Goal: Task Accomplishment & Management: Complete application form

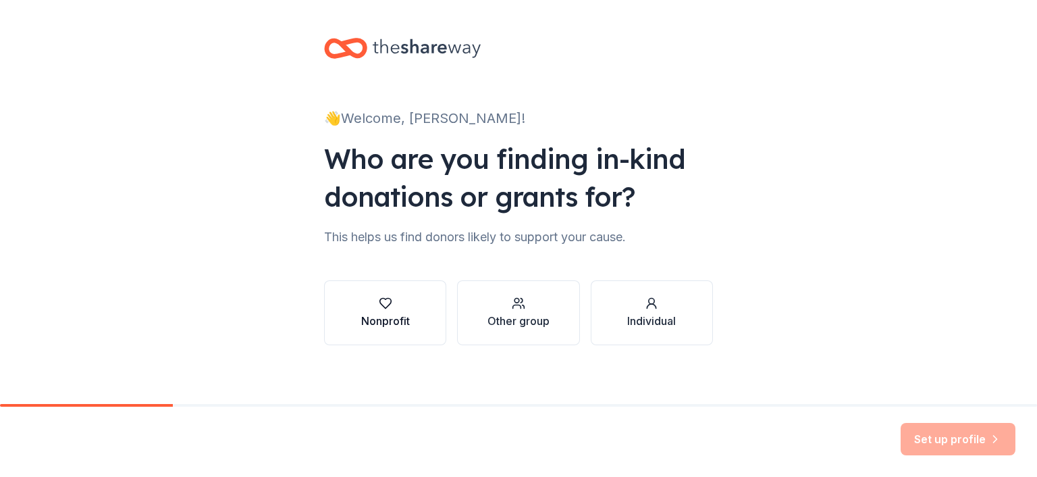
click at [368, 313] on div "Nonprofit" at bounding box center [385, 321] width 49 height 16
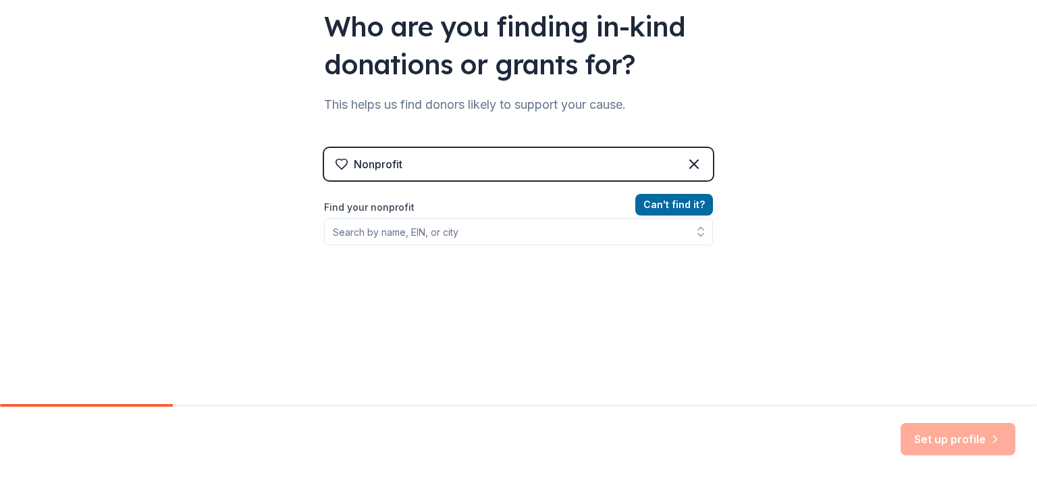
scroll to position [174, 0]
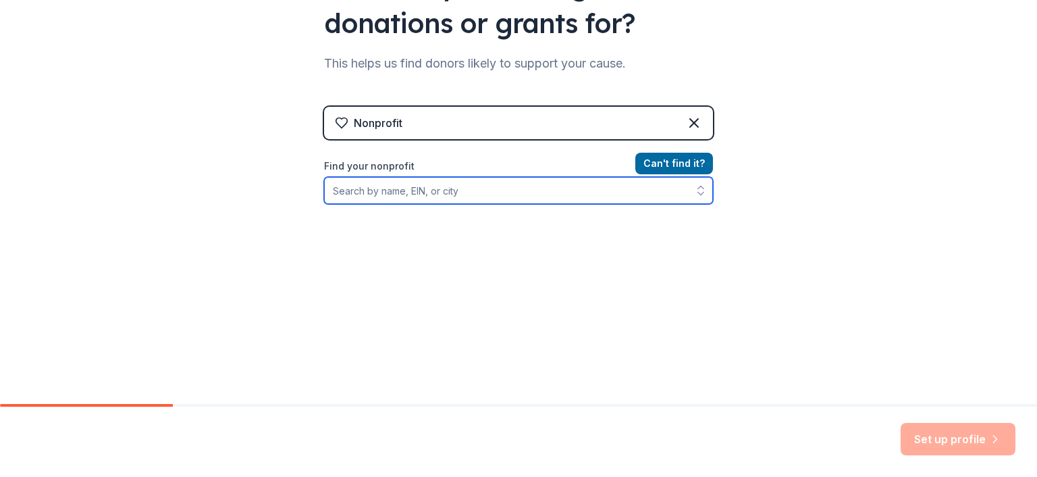
click at [518, 182] on input "Find your nonprofit" at bounding box center [518, 190] width 389 height 27
click at [330, 193] on input "nc genealog" at bounding box center [518, 190] width 389 height 27
click at [469, 194] on input "north carolina genealog" at bounding box center [518, 190] width 389 height 27
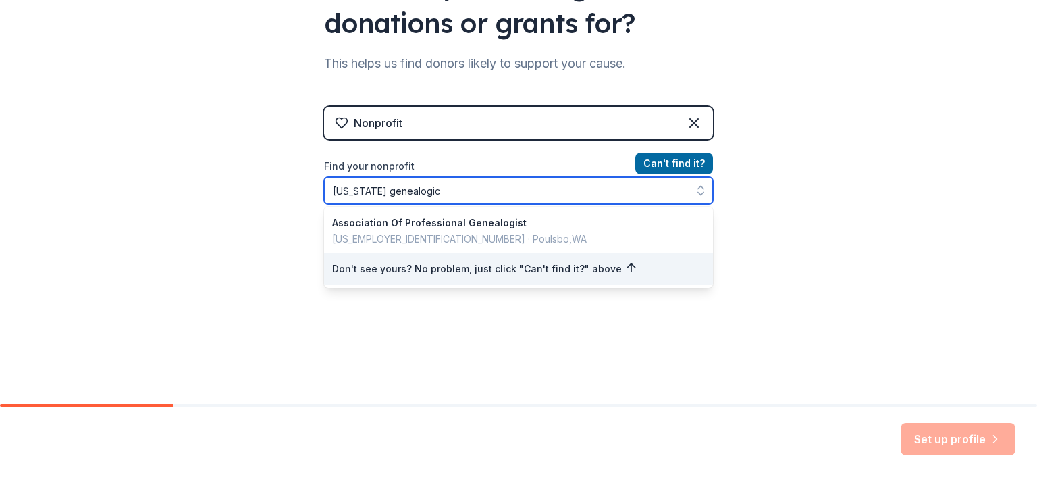
type input "north carolina genealogica"
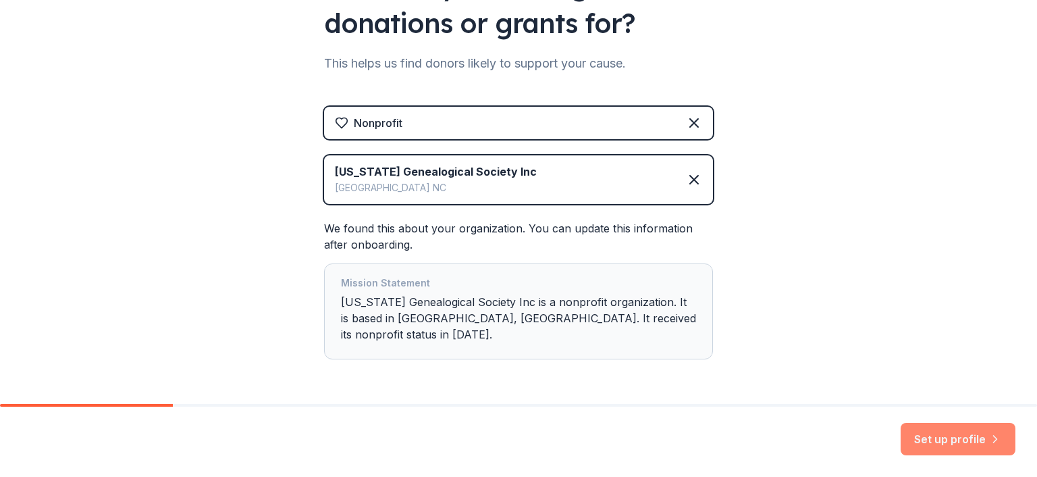
click at [973, 432] on button "Set up profile" at bounding box center [958, 439] width 115 height 32
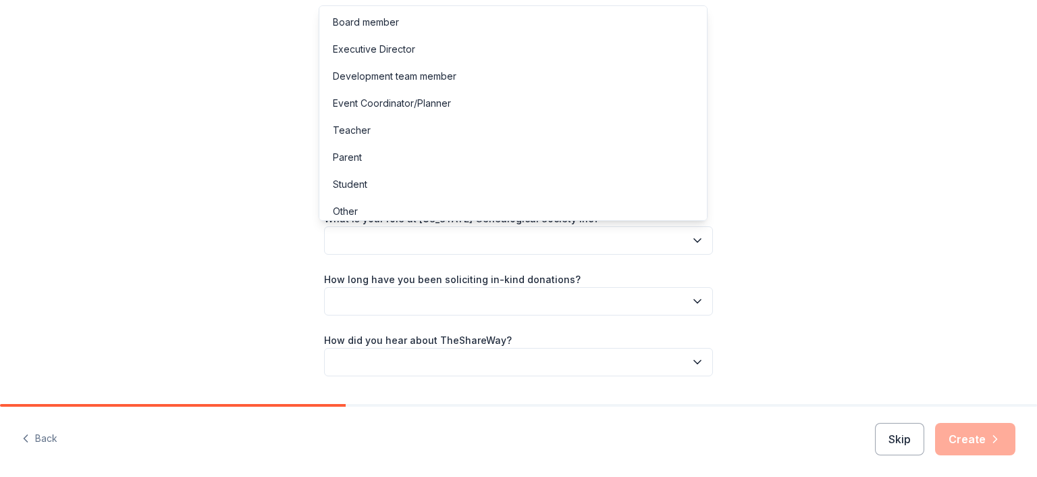
click at [423, 232] on button "button" at bounding box center [518, 240] width 389 height 28
click at [391, 16] on div "Board member" at bounding box center [366, 22] width 66 height 16
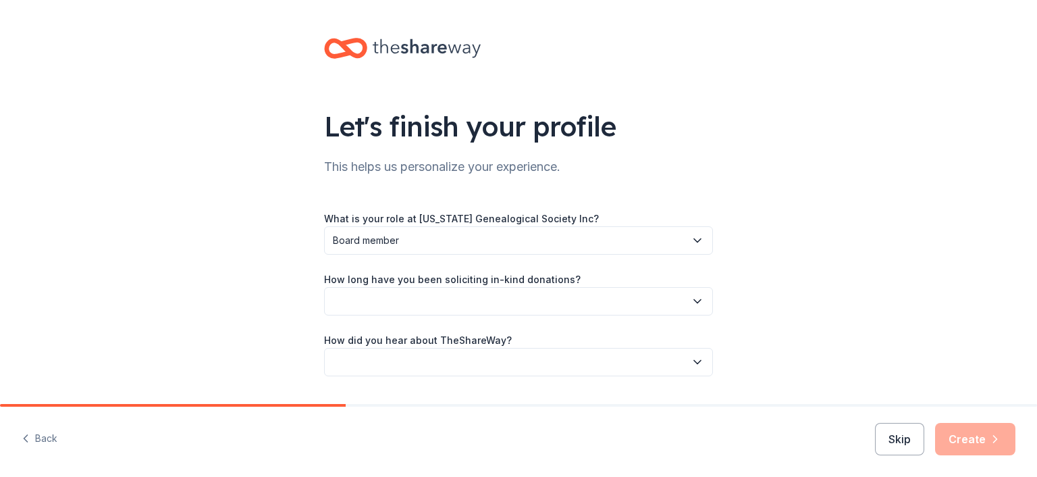
click at [407, 296] on button "button" at bounding box center [518, 301] width 389 height 28
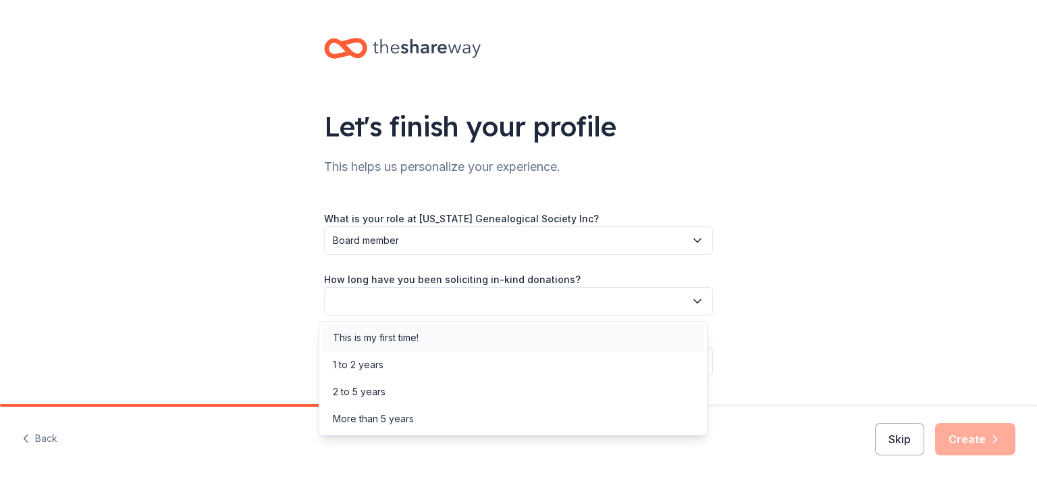
click at [397, 334] on div "This is my first time!" at bounding box center [376, 338] width 86 height 16
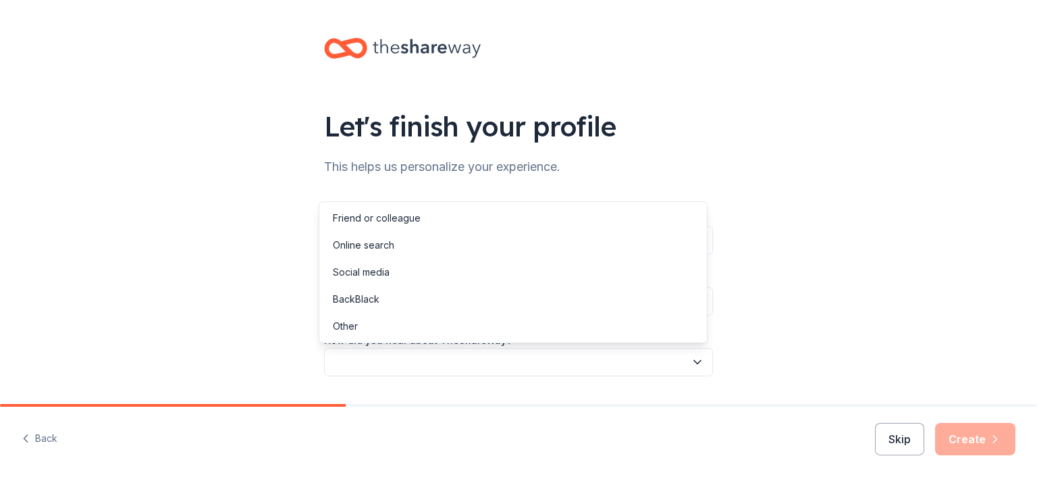
click at [392, 353] on button "button" at bounding box center [518, 362] width 389 height 28
click at [389, 235] on div "Online search" at bounding box center [513, 245] width 382 height 27
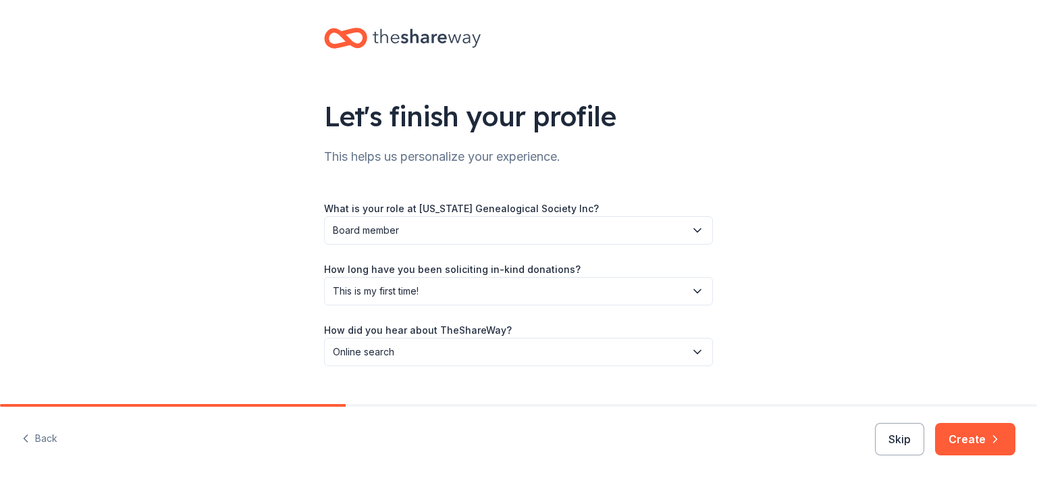
scroll to position [37, 0]
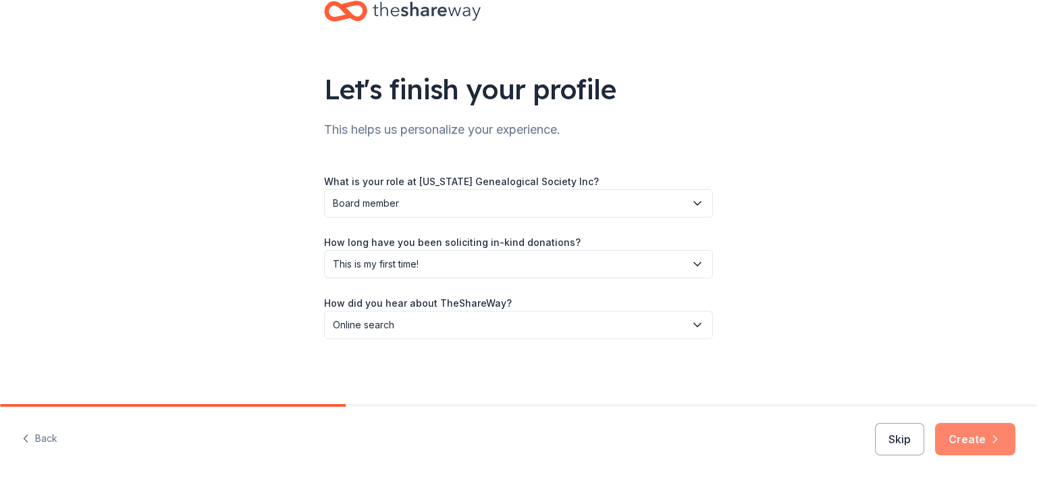
click at [967, 432] on button "Create" at bounding box center [975, 439] width 80 height 32
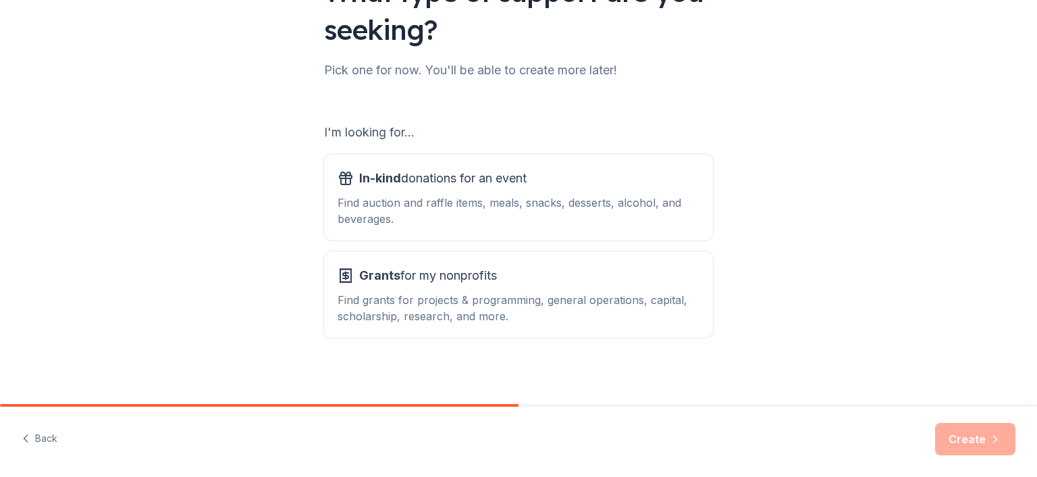
scroll to position [141, 0]
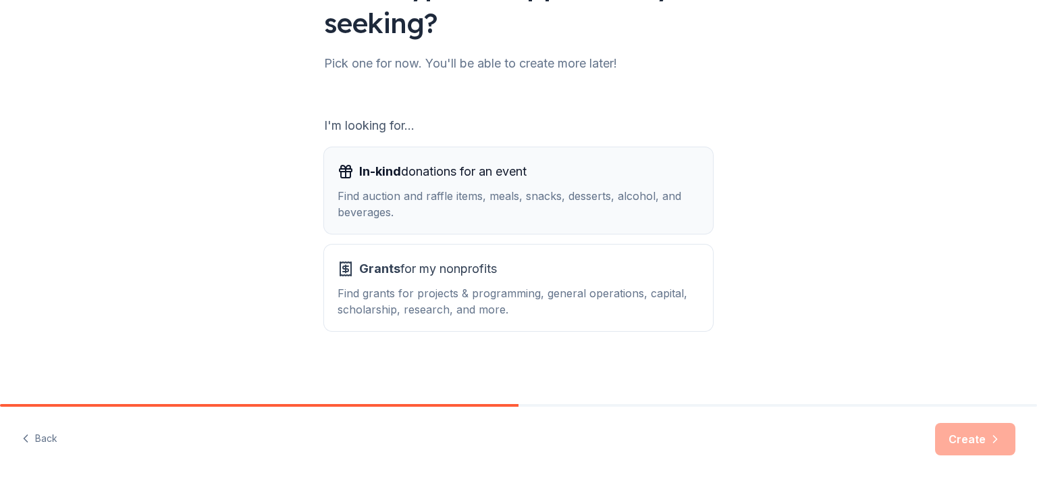
click at [461, 188] on div "Find auction and raffle items, meals, snacks, desserts, alcohol, and beverages." at bounding box center [519, 204] width 362 height 32
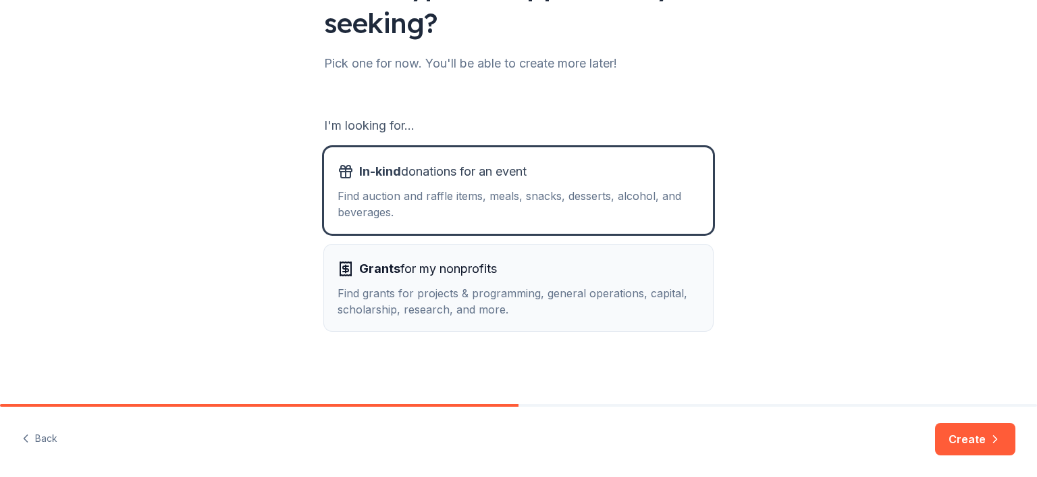
click at [438, 264] on span "Grants for my nonprofits" at bounding box center [428, 269] width 138 height 22
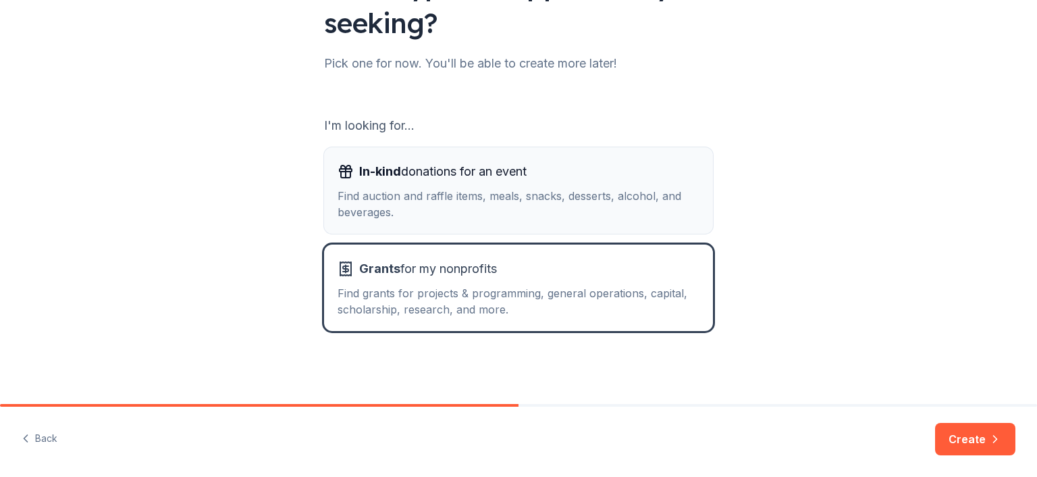
click at [454, 192] on div "Find auction and raffle items, meals, snacks, desserts, alcohol, and beverages." at bounding box center [519, 204] width 362 height 32
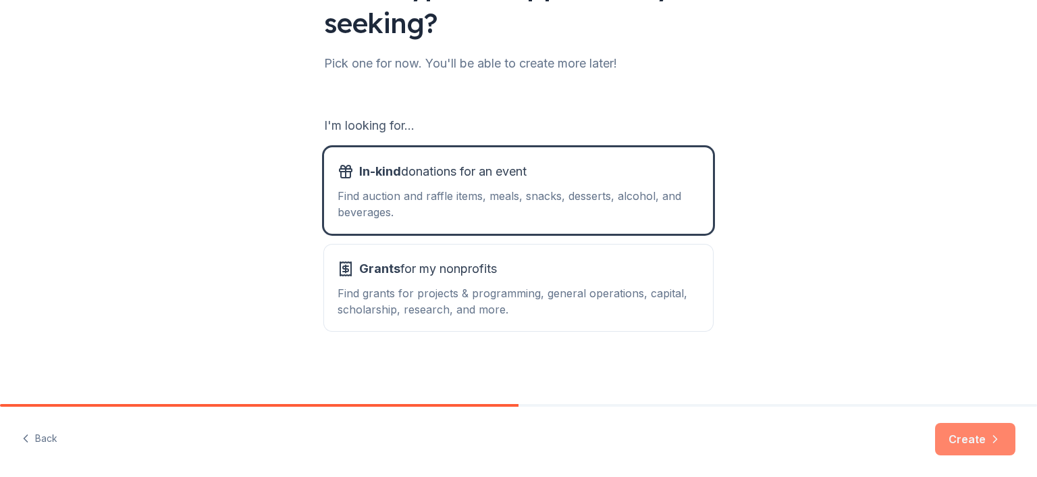
click at [980, 438] on button "Create" at bounding box center [975, 439] width 80 height 32
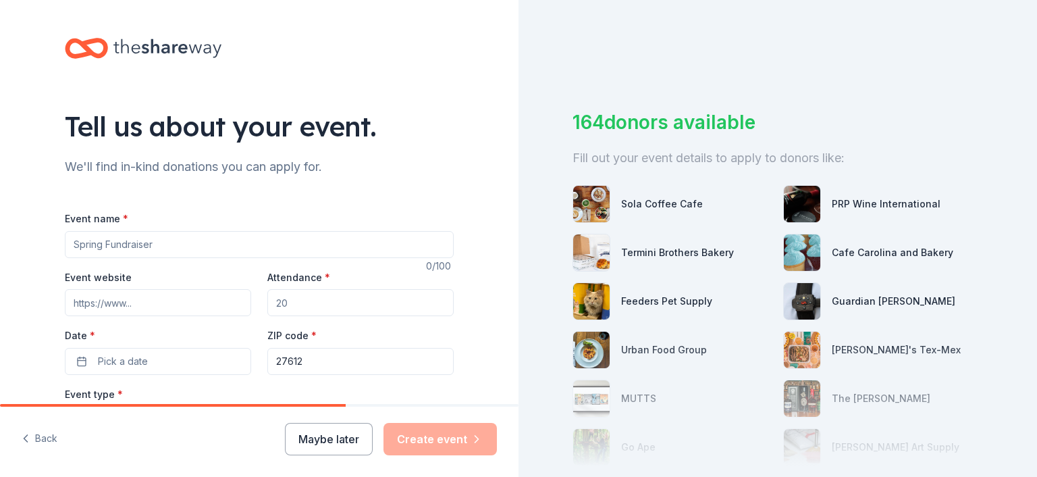
click at [151, 242] on input "Event name *" at bounding box center [259, 244] width 389 height 27
click at [151, 234] on input "Event name *" at bounding box center [259, 244] width 389 height 27
paste input "NCGS 2025 Fall Conference"
type input "NCGS 2025 Fall Conference"
click at [160, 303] on input "Event website" at bounding box center [158, 302] width 186 height 27
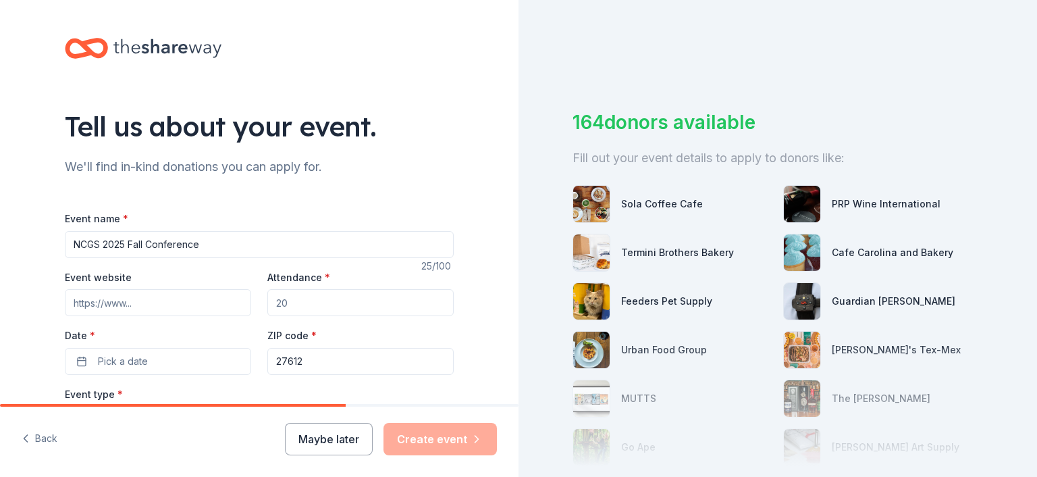
click at [106, 299] on input "Event website" at bounding box center [158, 302] width 186 height 27
paste input "https://www.ncgenealogy.org/fall2025/"
type input "https://www.ncgenealogy.org/fall2025/"
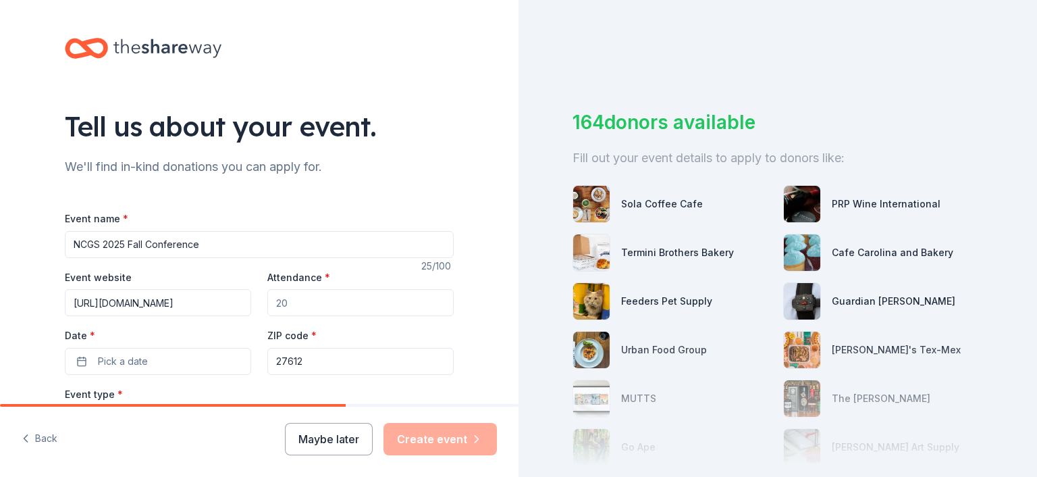
click at [297, 310] on input "Attendance *" at bounding box center [360, 302] width 186 height 27
type input "2"
type input "150"
click at [205, 359] on button "Pick a date" at bounding box center [158, 361] width 186 height 27
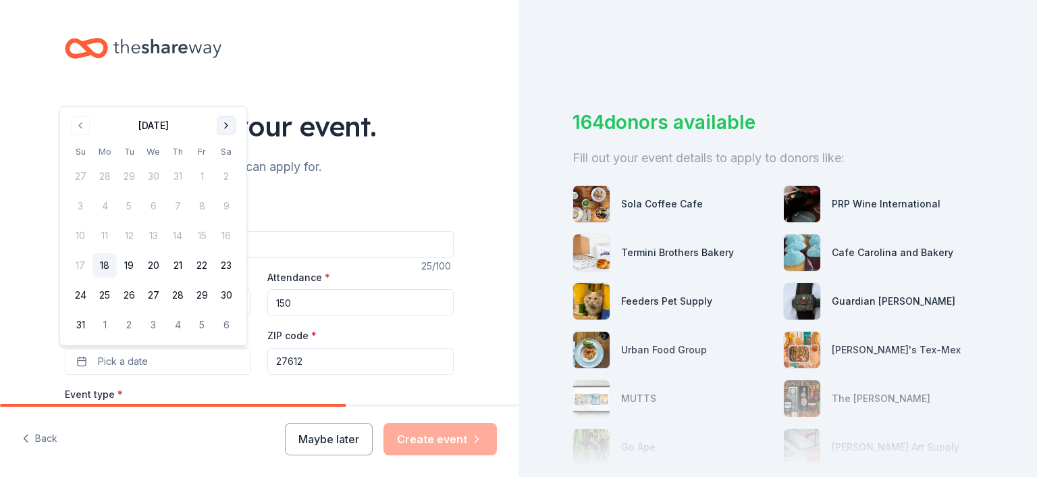
click at [224, 130] on button "Go to next month" at bounding box center [226, 125] width 19 height 19
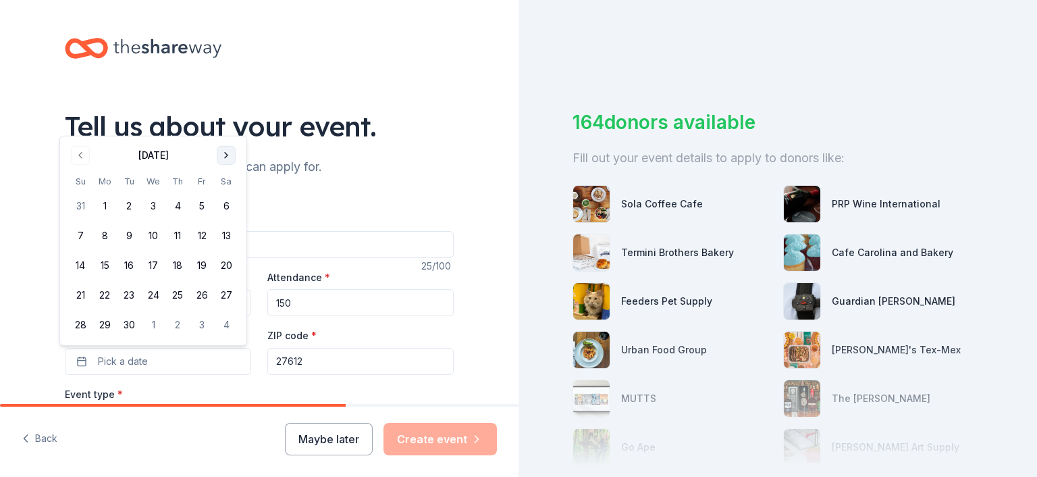
click at [224, 130] on div "Tell us about your event." at bounding box center [259, 126] width 389 height 38
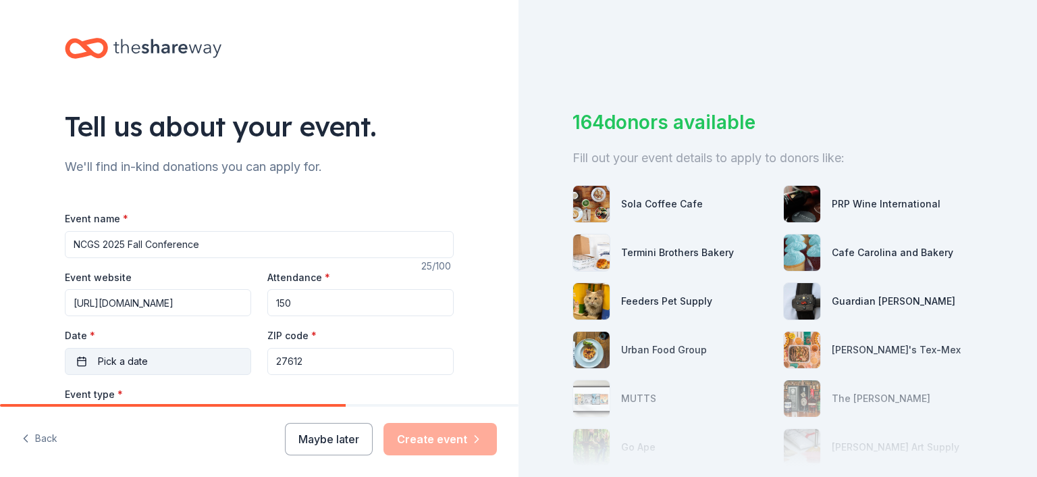
click at [184, 359] on button "Pick a date" at bounding box center [158, 361] width 186 height 27
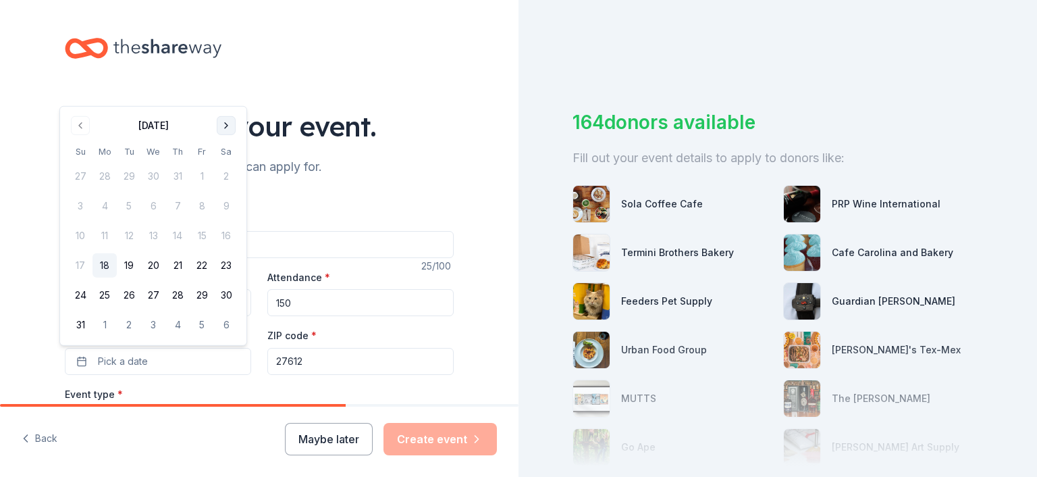
click at [223, 122] on button "Go to next month" at bounding box center [226, 125] width 19 height 19
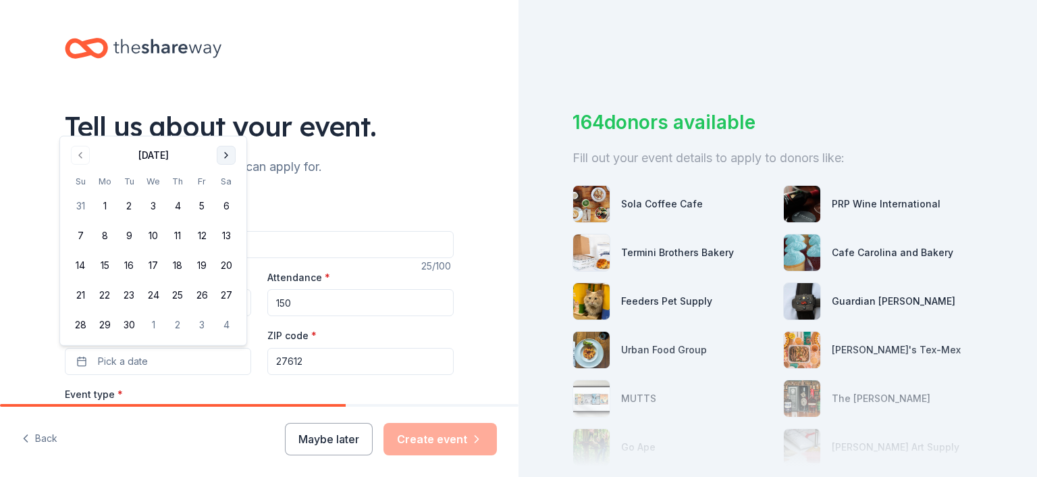
click at [227, 155] on button "Go to next month" at bounding box center [226, 155] width 19 height 19
click at [195, 291] on button "24" at bounding box center [202, 295] width 24 height 24
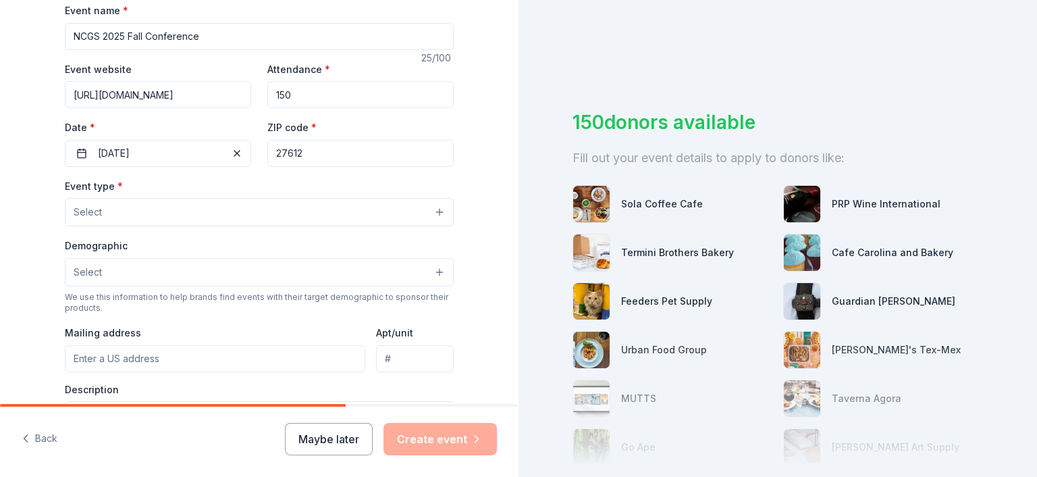
scroll to position [222, 0]
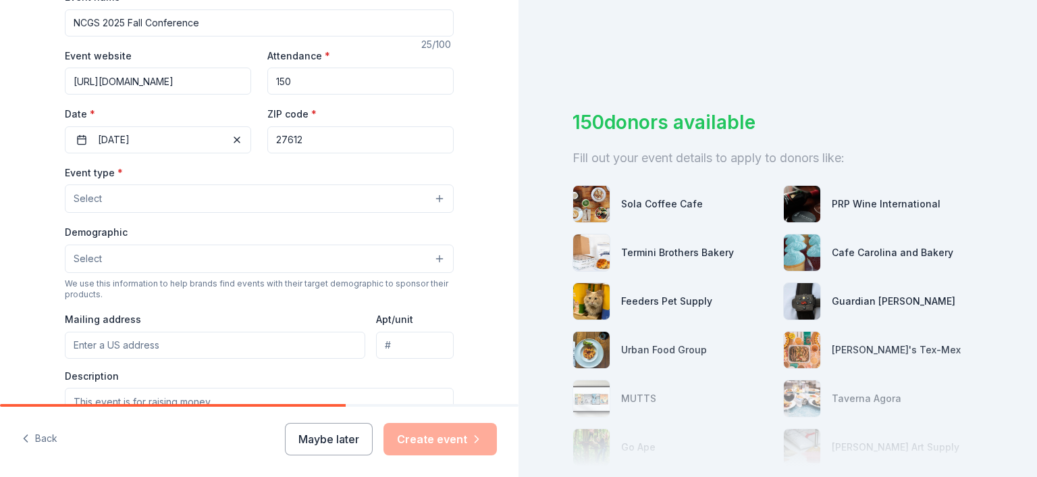
click at [425, 195] on button "Select" at bounding box center [259, 198] width 389 height 28
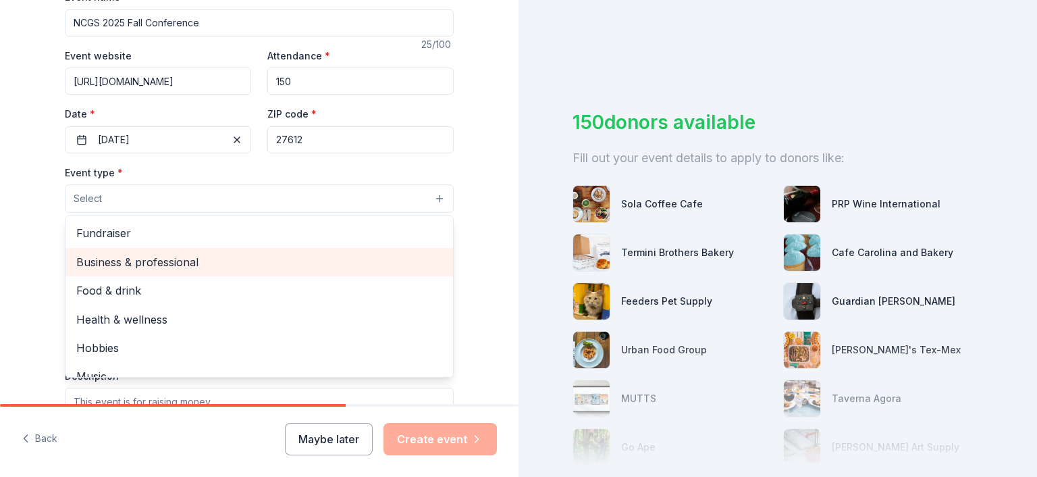
drag, startPoint x: 430, startPoint y: 247, endPoint x: 438, endPoint y: 258, distance: 13.7
click at [438, 258] on div "Fundraiser Business & professional Food & drink Health & wellness Hobbies Music…" at bounding box center [259, 296] width 389 height 162
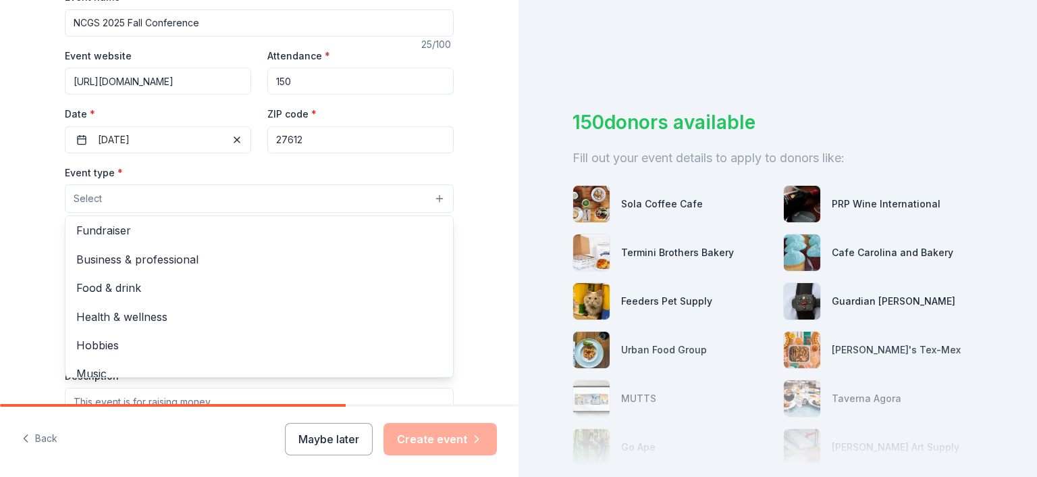
scroll to position [0, 0]
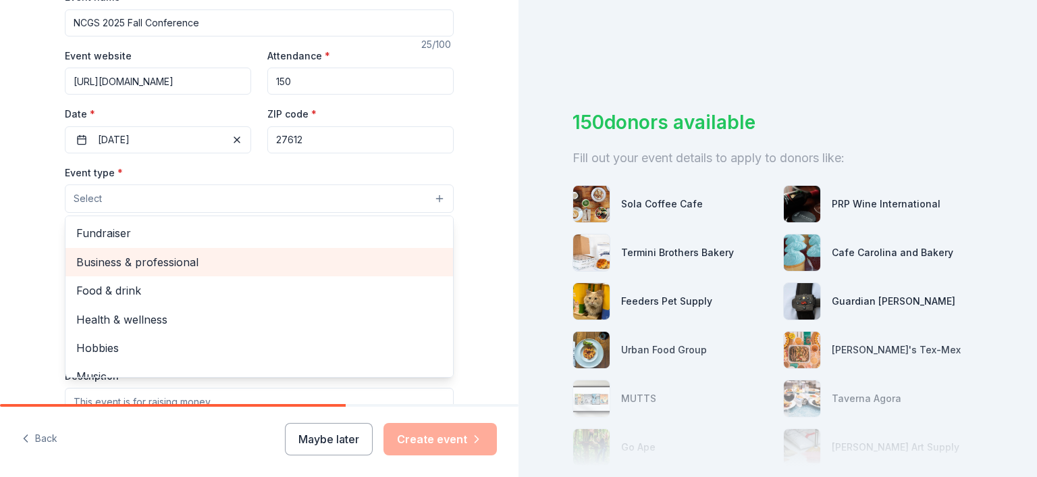
click at [200, 256] on span "Business & professional" at bounding box center [259, 262] width 366 height 18
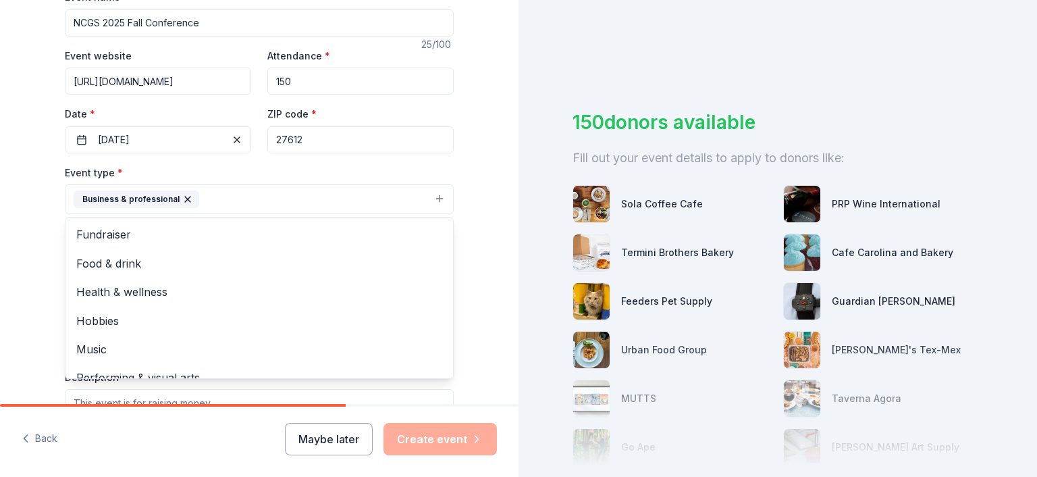
click at [5, 294] on div "Tell us about your event. We'll find in-kind donations you can apply for. Event…" at bounding box center [259, 228] width 519 height 900
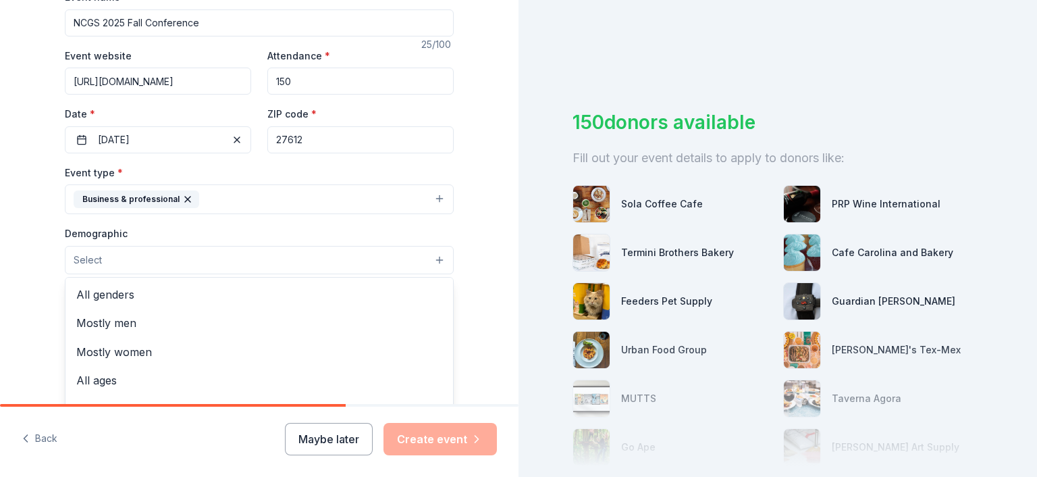
click at [259, 251] on button "Select" at bounding box center [259, 260] width 389 height 28
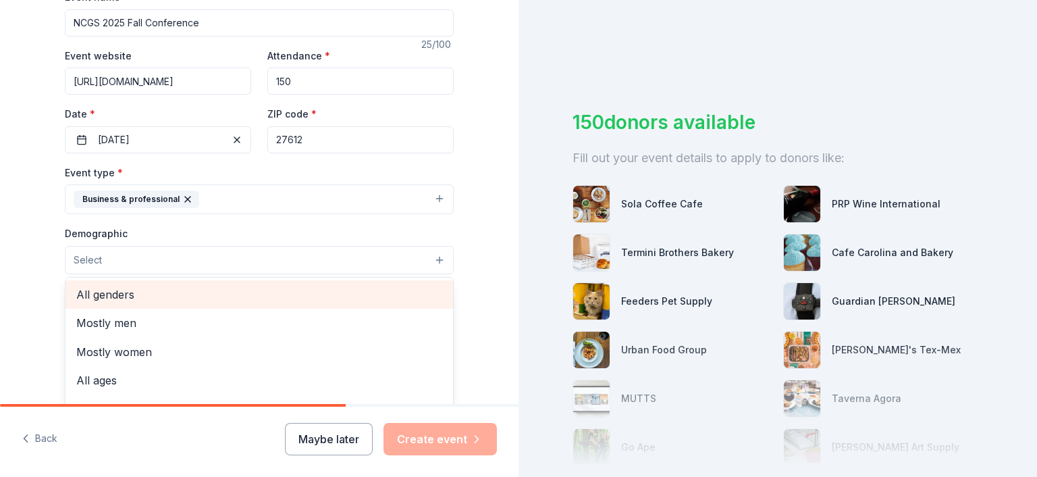
click at [168, 290] on span "All genders" at bounding box center [259, 295] width 366 height 18
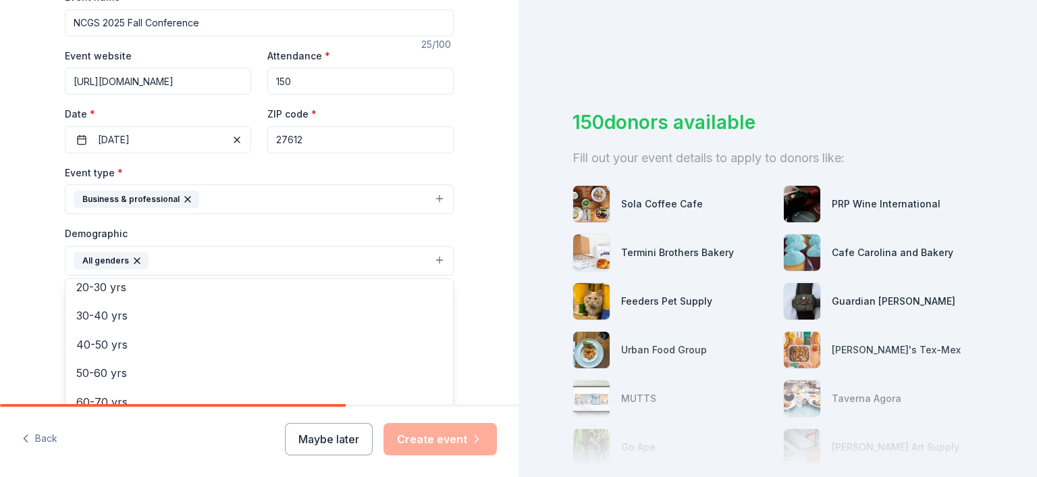
scroll to position [188, 0]
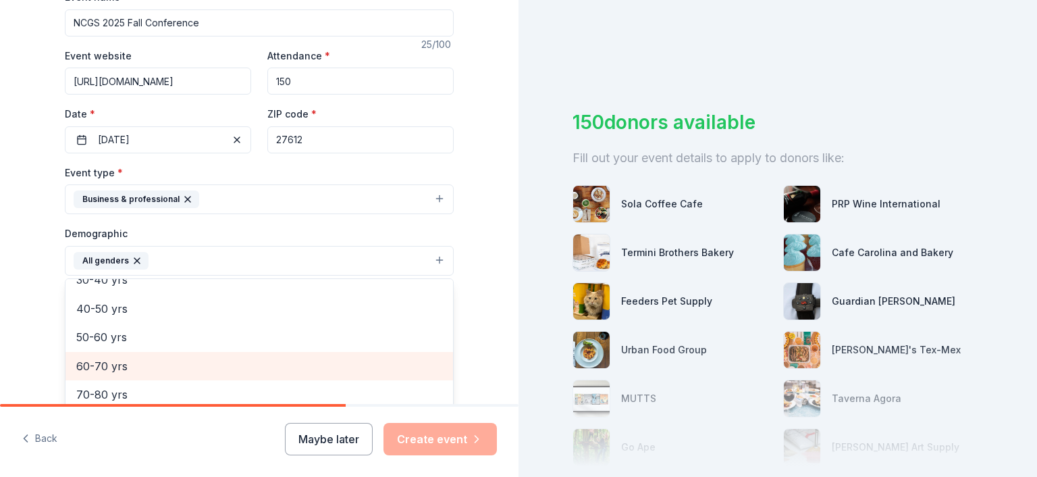
click at [86, 368] on span "60-70 yrs" at bounding box center [259, 366] width 366 height 18
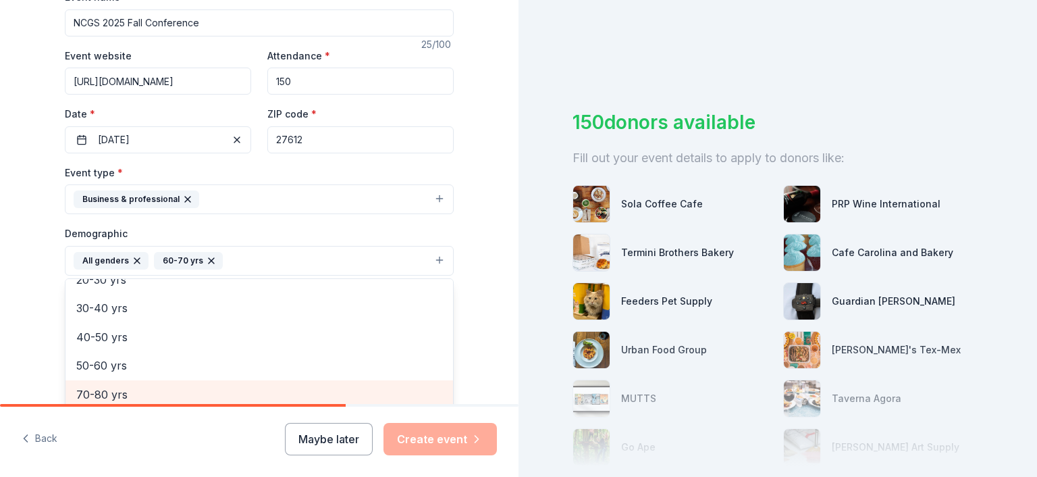
scroll to position [226, 0]
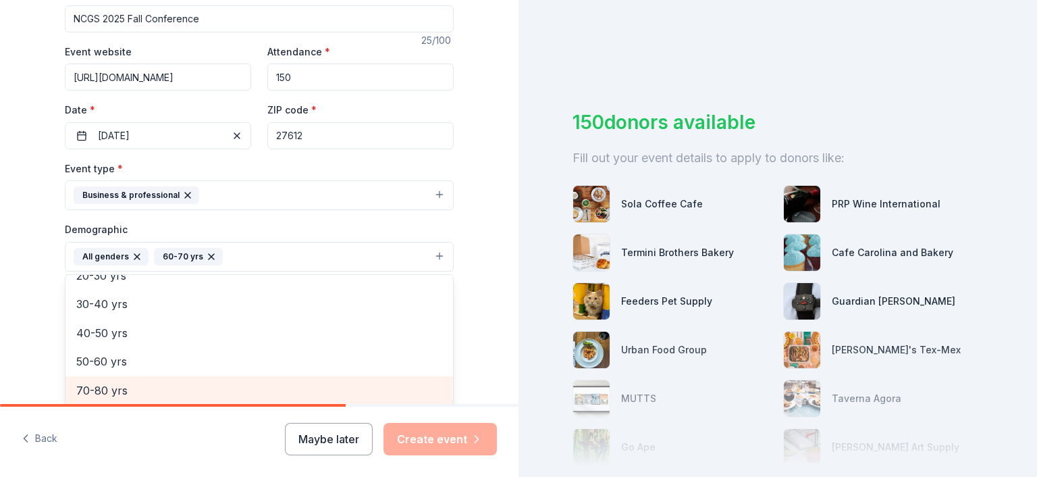
click at [84, 391] on span "70-80 yrs" at bounding box center [259, 391] width 366 height 18
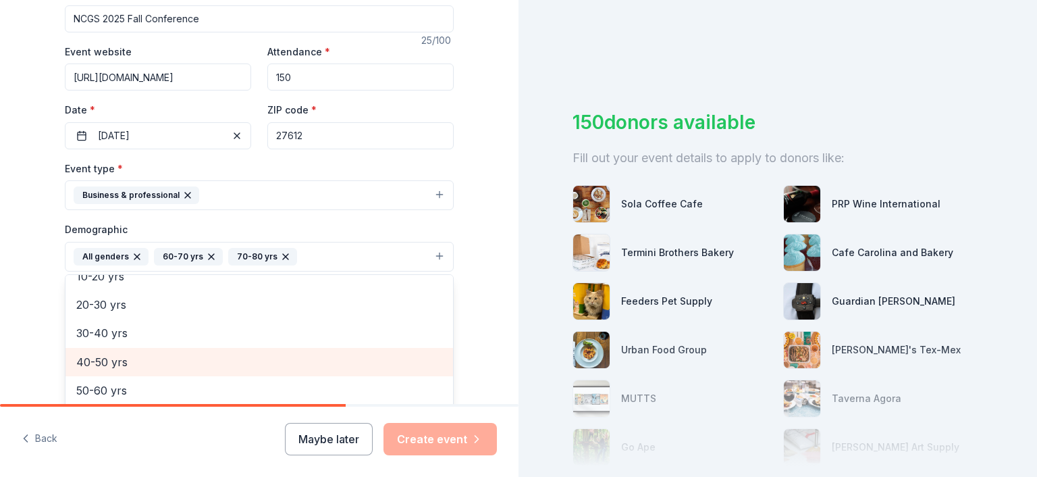
click at [96, 353] on span "40-50 yrs" at bounding box center [259, 362] width 366 height 18
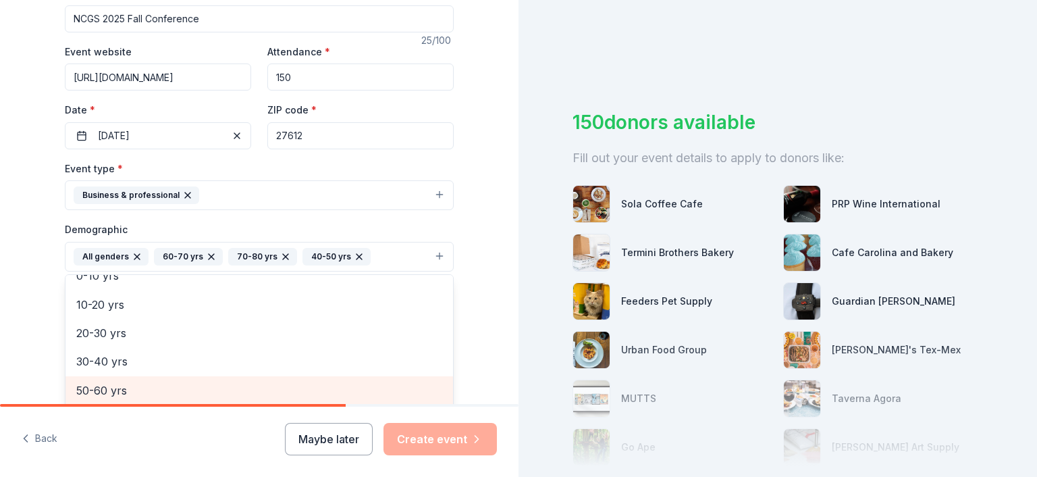
click at [86, 386] on span "50-60 yrs" at bounding box center [259, 391] width 366 height 18
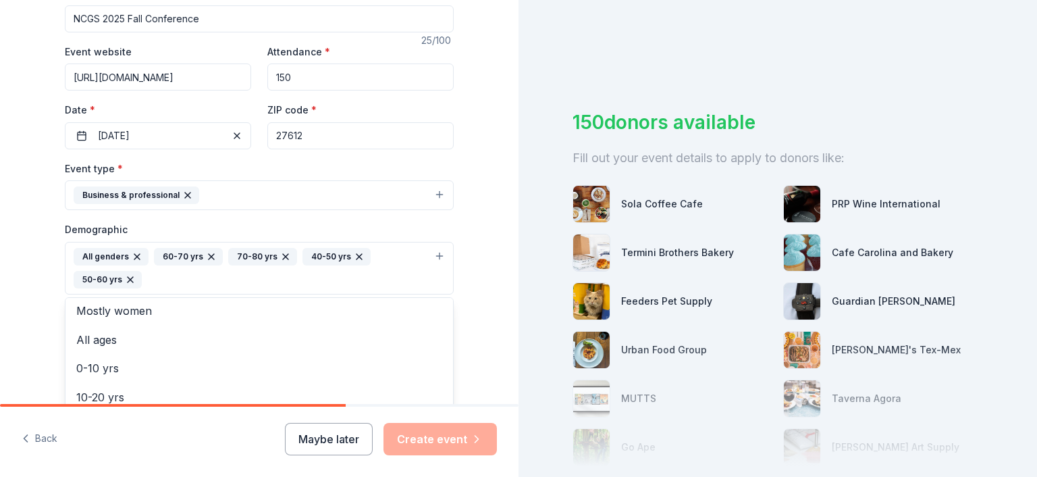
scroll to position [0, 0]
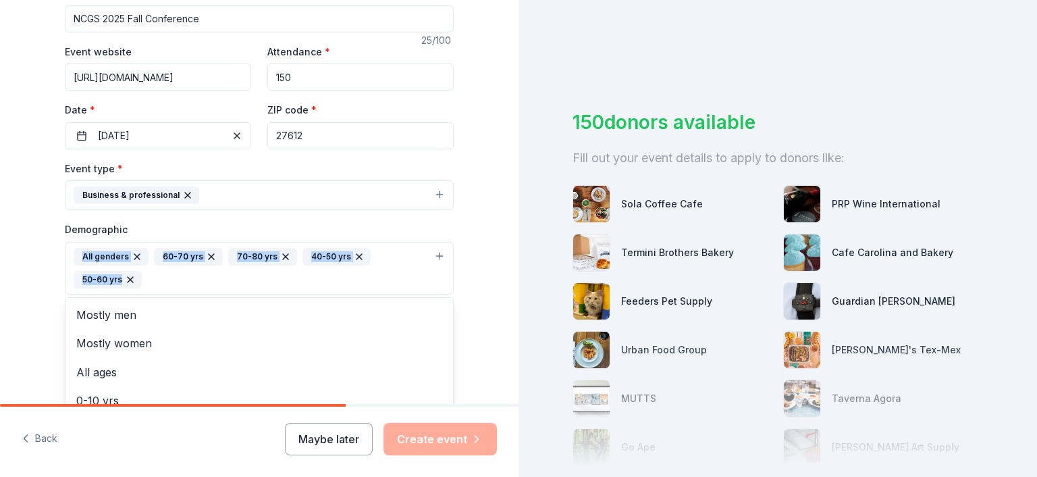
drag, startPoint x: 507, startPoint y: 229, endPoint x: 512, endPoint y: 259, distance: 30.8
click at [512, 259] on div "Tell us about your event. We'll find in-kind donations you can apply for. Event…" at bounding box center [259, 202] width 519 height 404
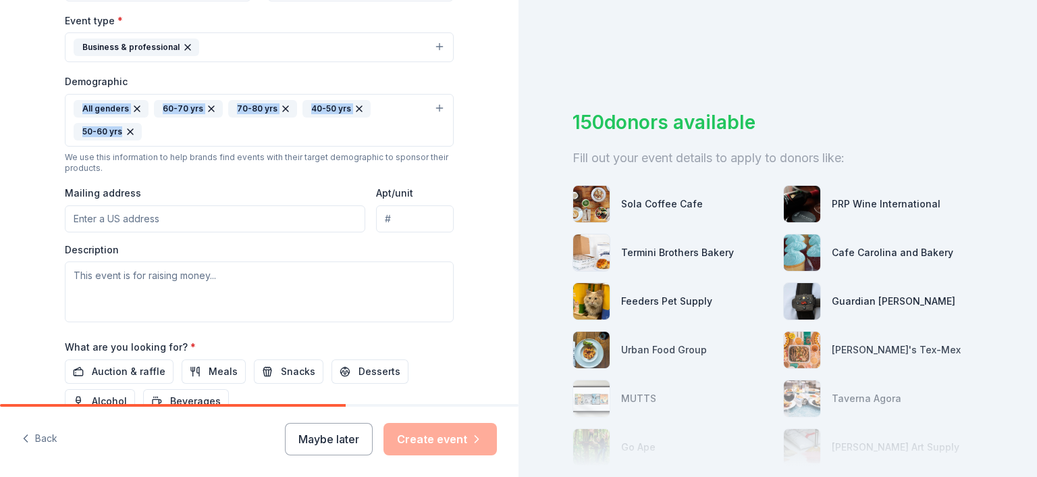
scroll to position [473, 0]
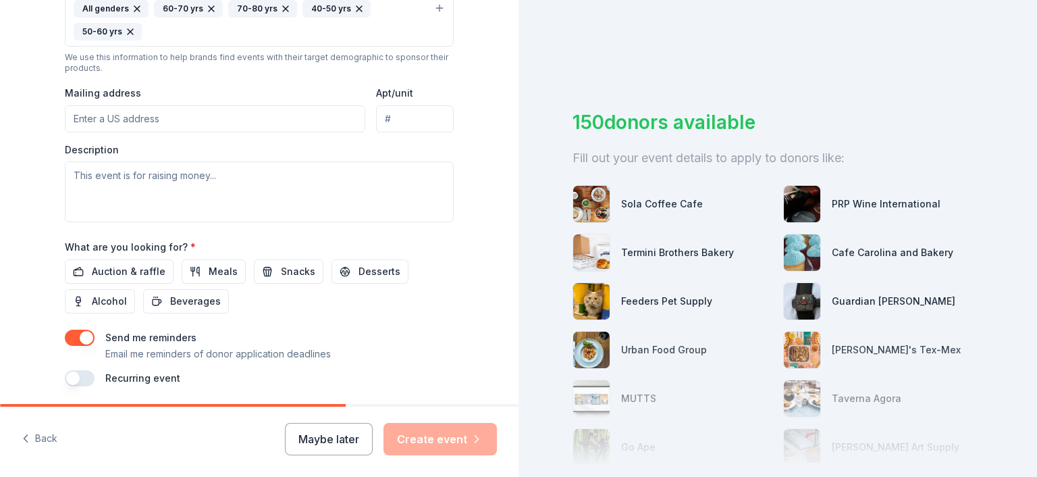
click at [202, 128] on input "Mailing address" at bounding box center [215, 118] width 301 height 27
click at [168, 118] on input "Mailing address" at bounding box center [215, 118] width 301 height 27
type input "416 Oakland Drive, Raleigh, NC, 27609"
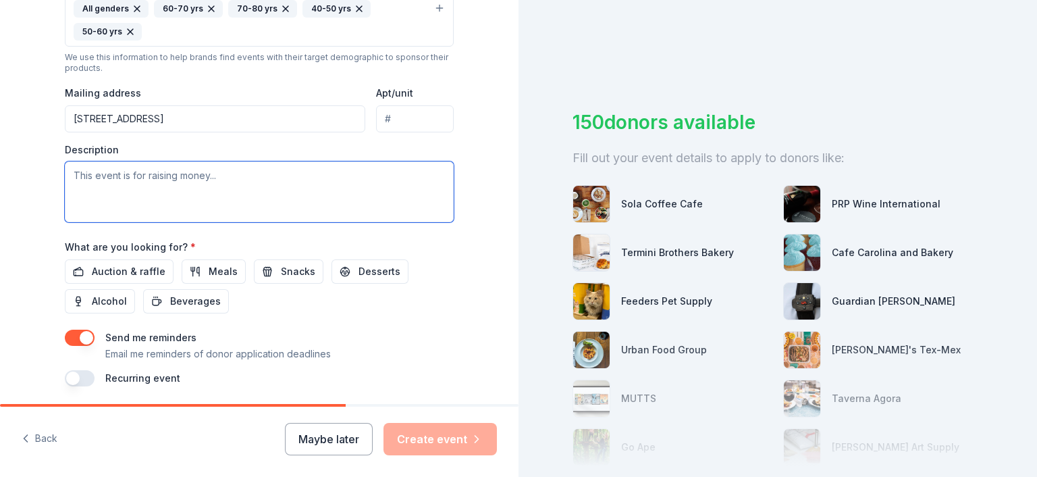
click at [213, 166] on textarea at bounding box center [259, 191] width 389 height 61
click at [111, 166] on textarea at bounding box center [259, 191] width 389 height 61
paste textarea "Learn about the very latest advances in using Artificial Intelligence, research…"
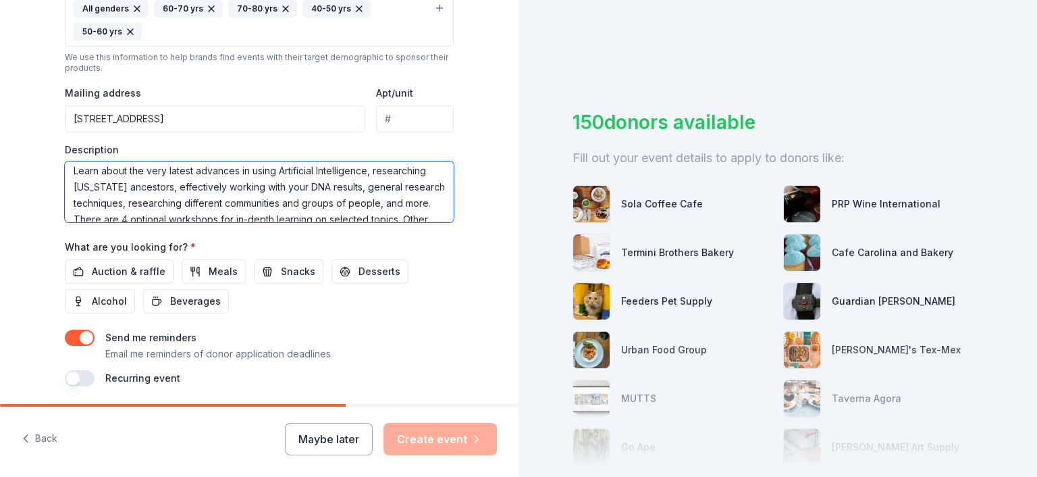
scroll to position [0, 0]
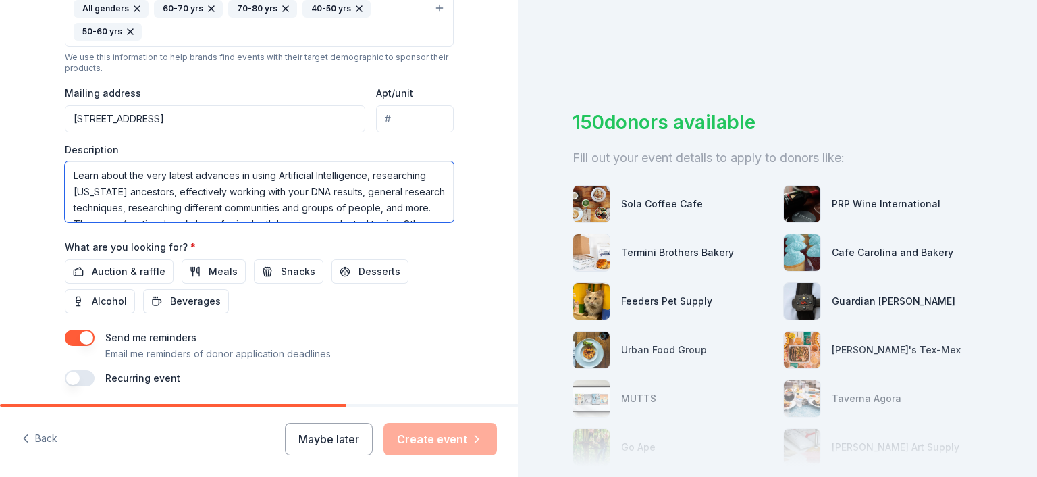
click at [65, 171] on textarea "Learn about the very latest advances in using Artificial Intelligence, research…" at bounding box center [259, 191] width 389 height 61
click at [201, 165] on textarea "As an educational geneological Learn about the very latest advances in using Ar…" at bounding box center [259, 191] width 389 height 61
click at [166, 172] on textarea "As an educational geneological Learn about the very latest advances in using Ar…" at bounding box center [259, 191] width 389 height 61
click at [180, 172] on textarea "As an educational geneological Learn about the very latest advances in using Ar…" at bounding box center [259, 191] width 389 height 61
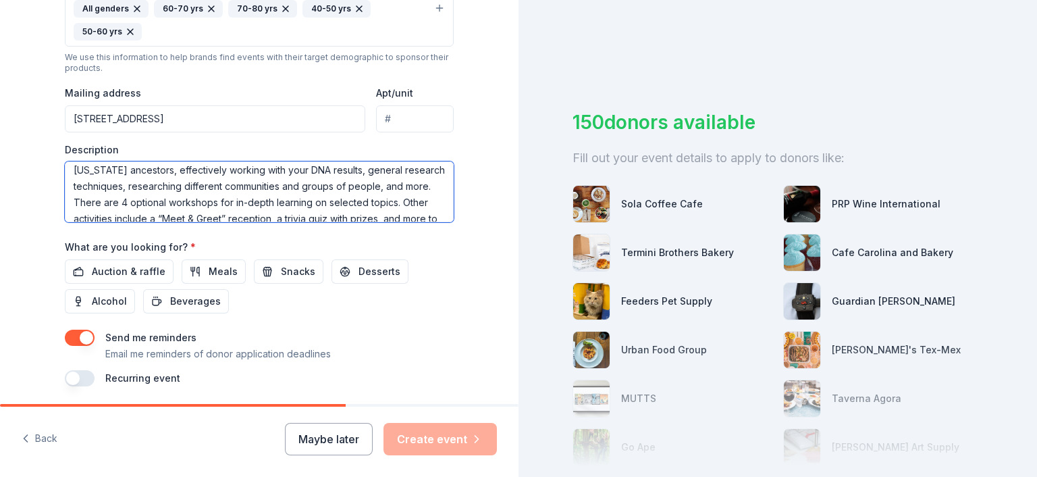
scroll to position [65, 0]
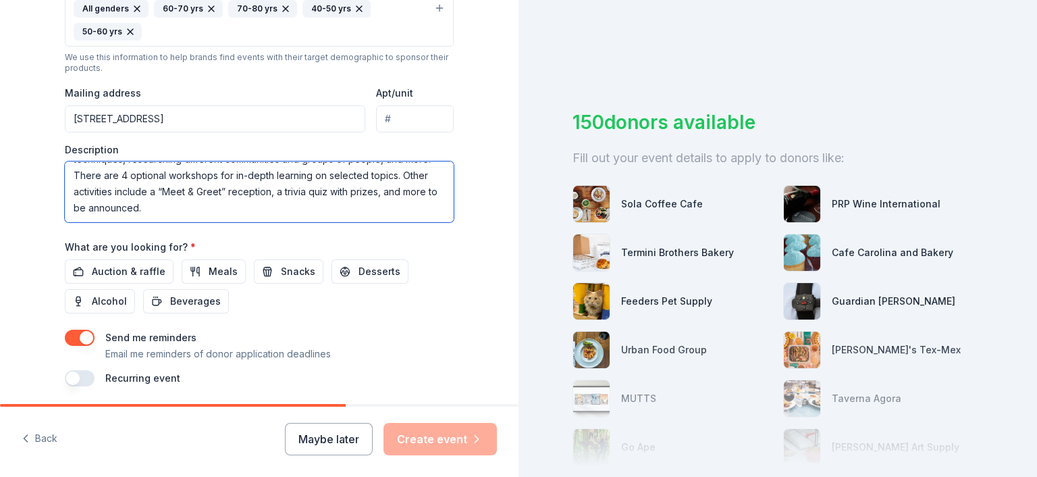
click at [296, 207] on textarea "As an educational genealogical society, the Fall Conference offers opportunitie…" at bounding box center [259, 191] width 389 height 61
type textarea "As an educational genealogical society, the Fall Conference offers opportunitie…"
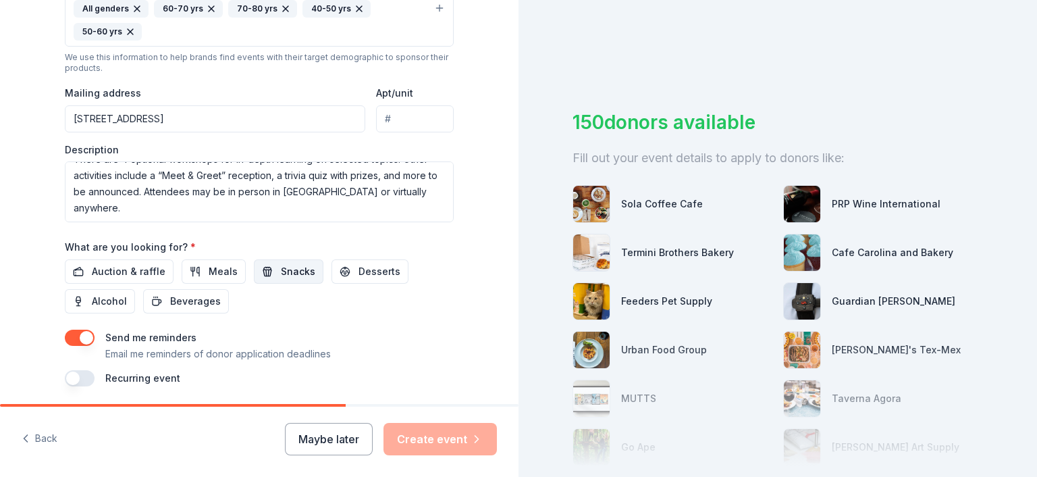
click at [281, 276] on span "Snacks" at bounding box center [298, 271] width 34 height 16
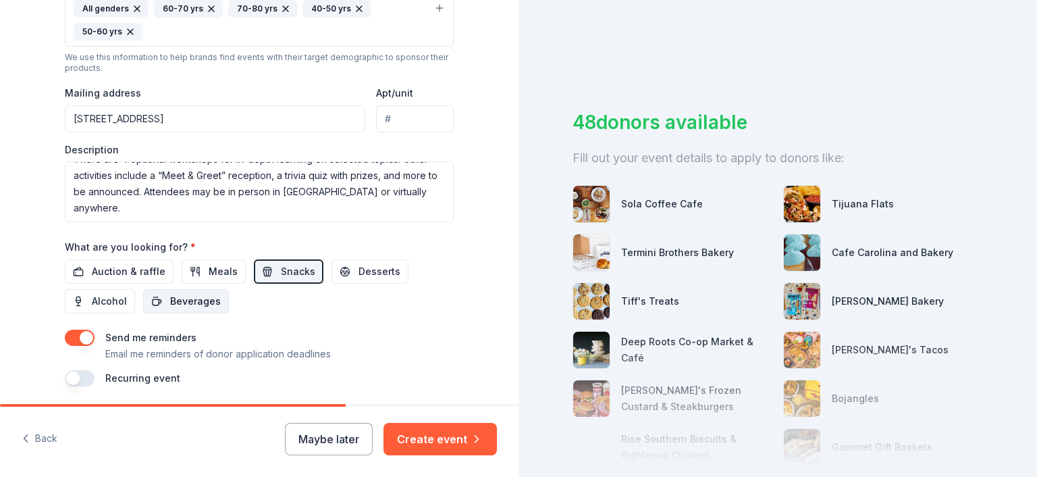
click at [170, 307] on span "Beverages" at bounding box center [195, 301] width 51 height 16
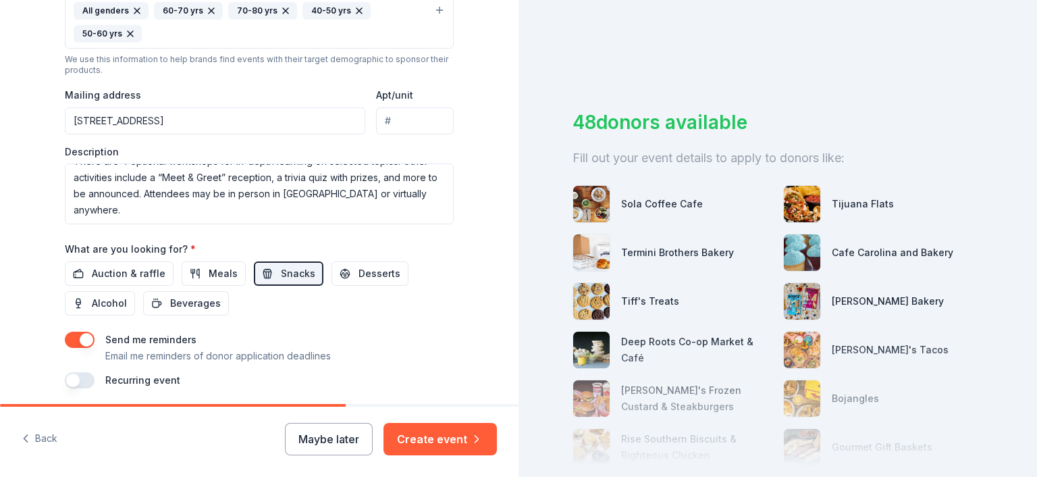
scroll to position [520, 0]
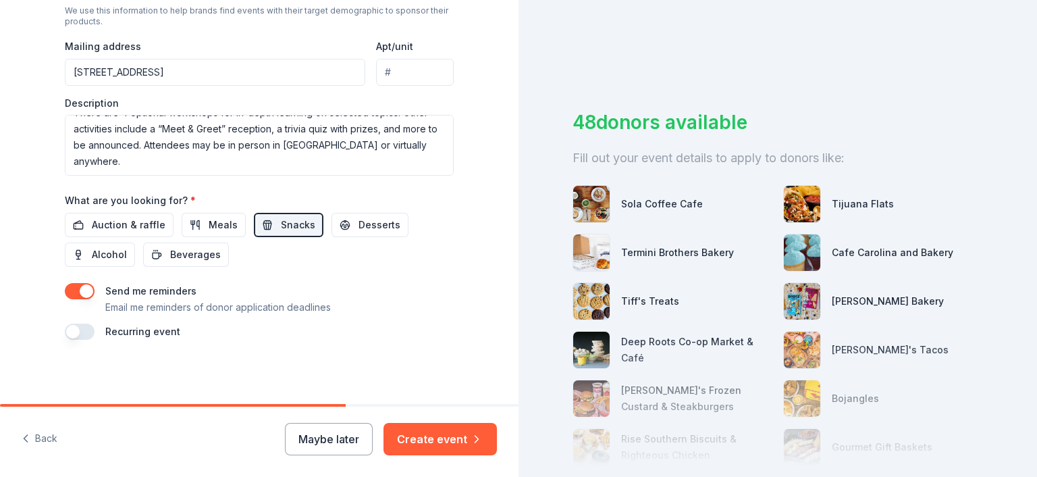
click at [76, 330] on button "button" at bounding box center [80, 332] width 30 height 16
click at [175, 371] on button "October 2026" at bounding box center [140, 372] width 70 height 27
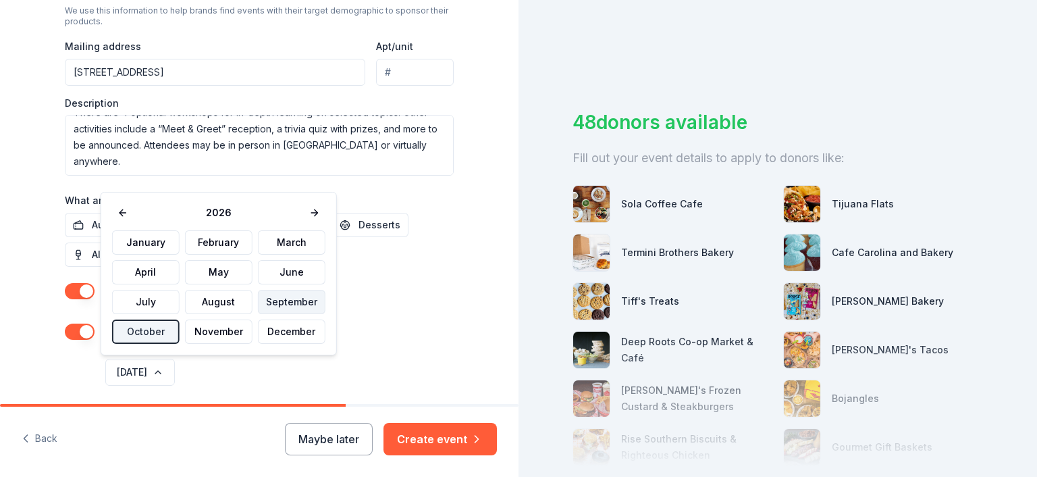
click at [284, 304] on button "September" at bounding box center [292, 302] width 68 height 24
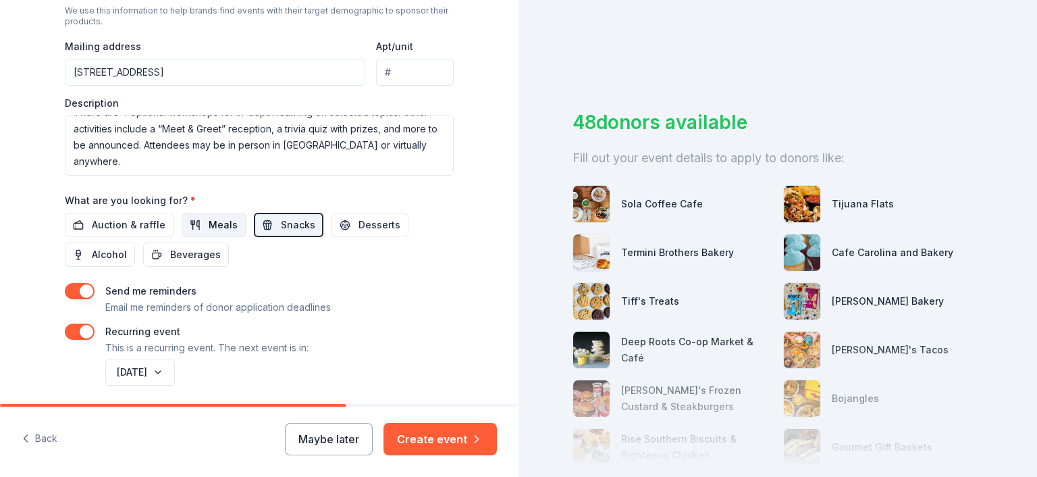
click at [182, 222] on button "Meals" at bounding box center [214, 225] width 64 height 24
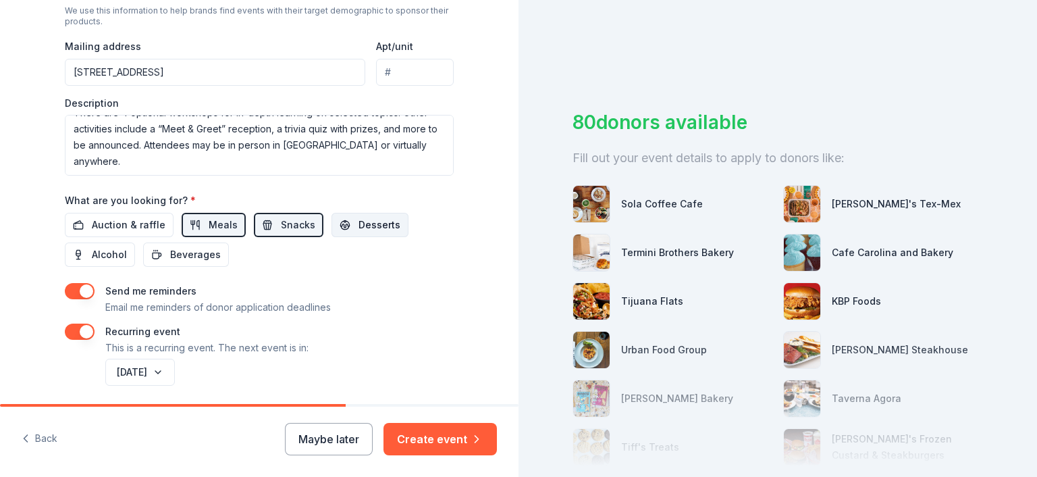
click at [384, 223] on span "Desserts" at bounding box center [380, 225] width 42 height 16
click at [144, 227] on span "Auction & raffle" at bounding box center [129, 225] width 74 height 16
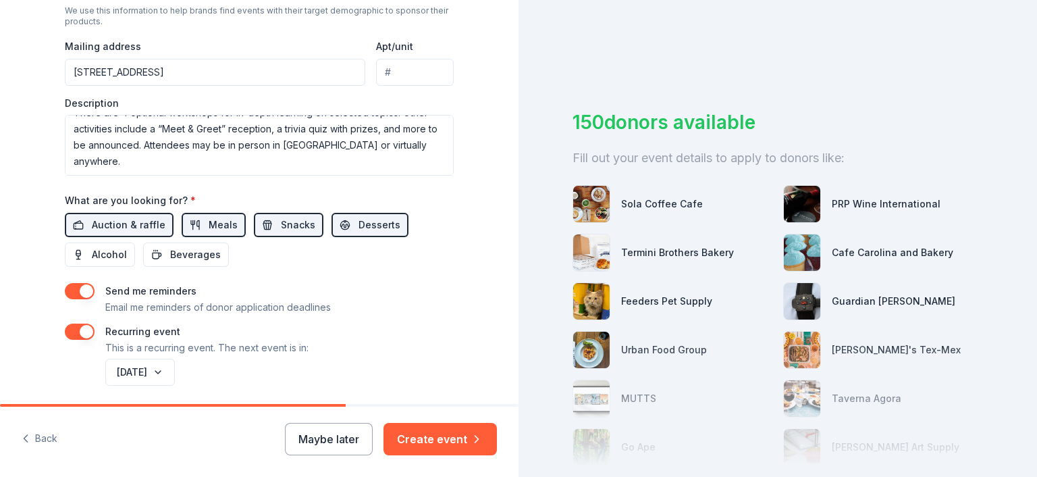
scroll to position [569, 0]
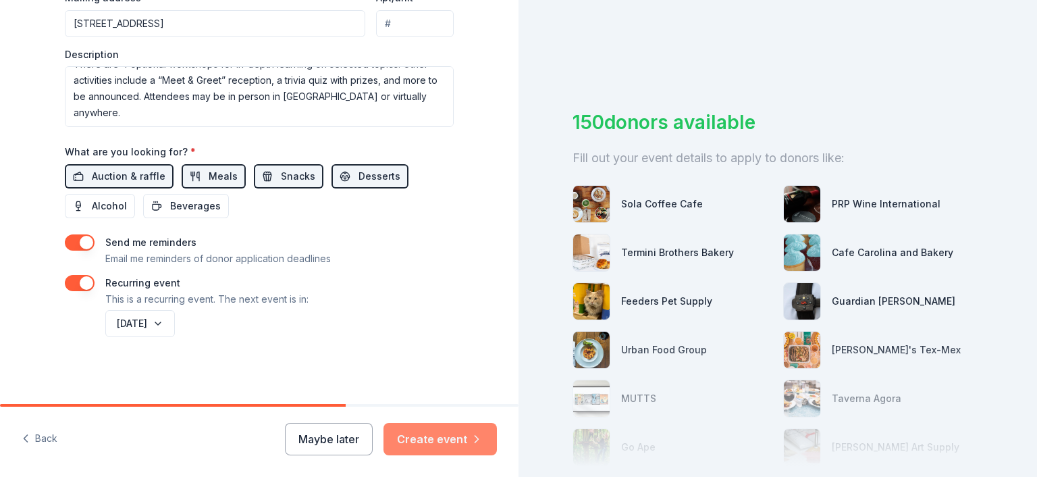
click at [454, 443] on button "Create event" at bounding box center [440, 439] width 113 height 32
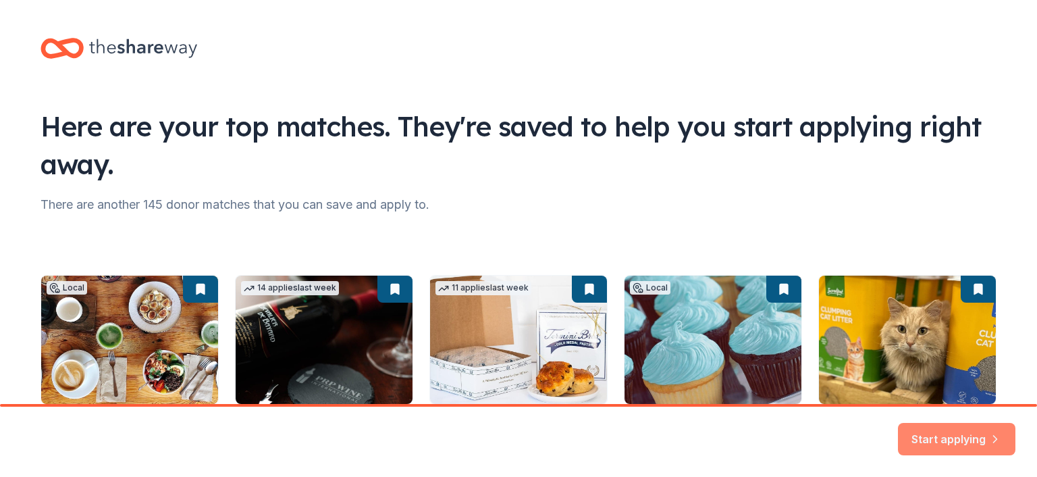
click at [952, 430] on button "Start applying" at bounding box center [957, 431] width 118 height 32
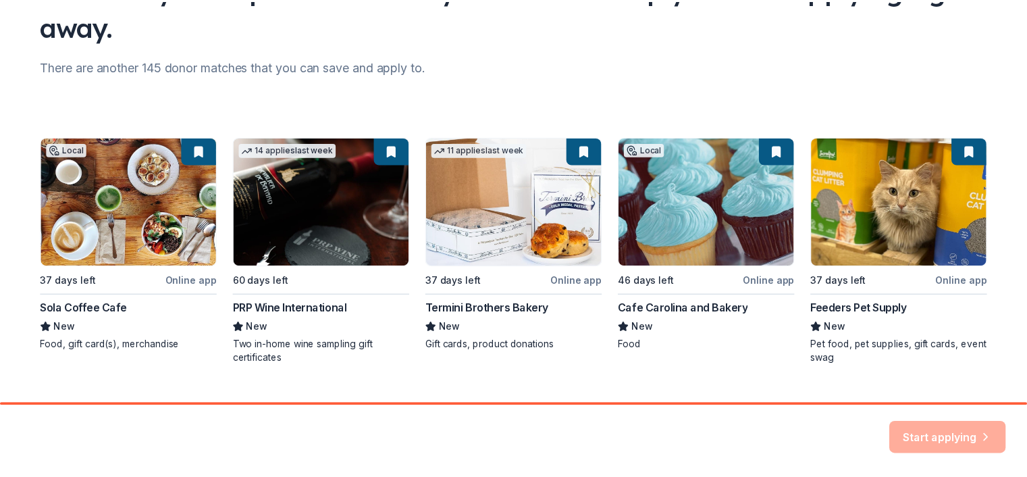
scroll to position [164, 0]
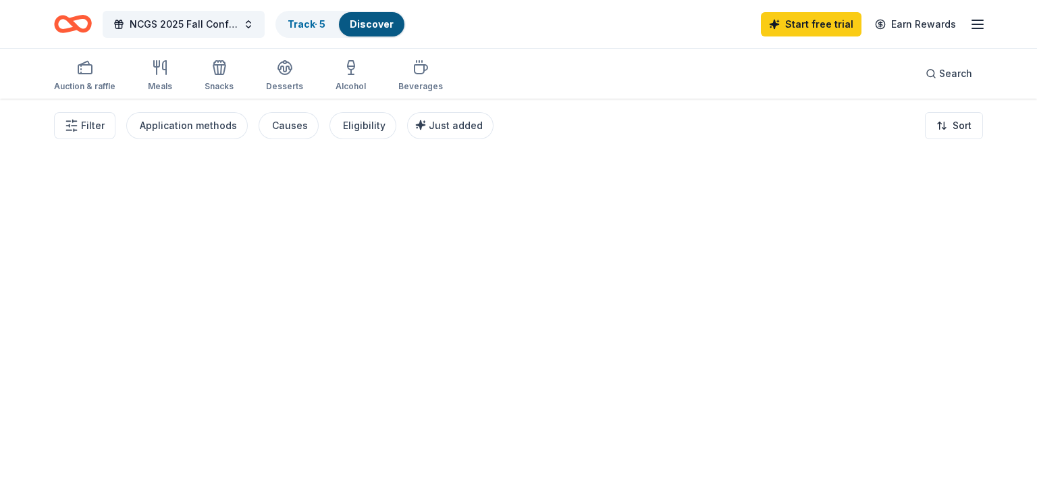
drag, startPoint x: 1029, startPoint y: 138, endPoint x: 1033, endPoint y: 154, distance: 15.9
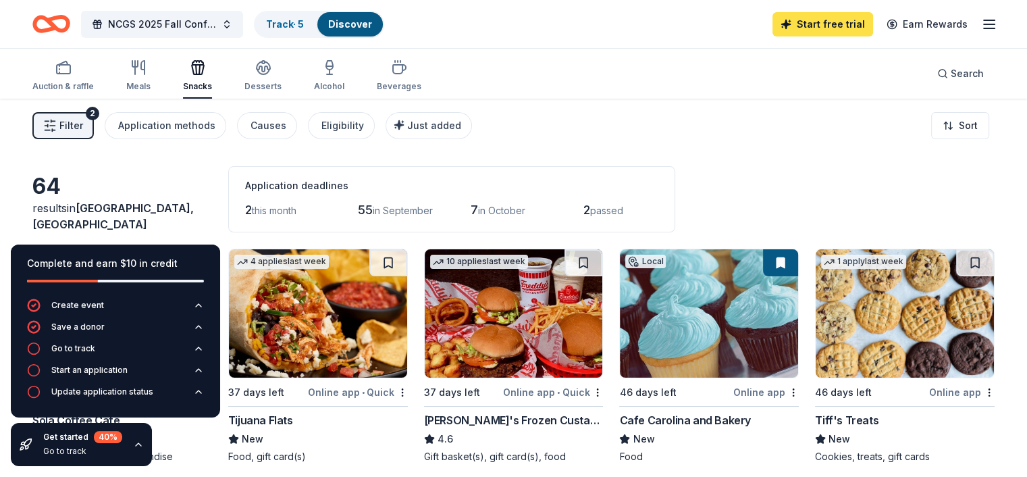
click at [819, 24] on link "Start free trial" at bounding box center [823, 24] width 101 height 24
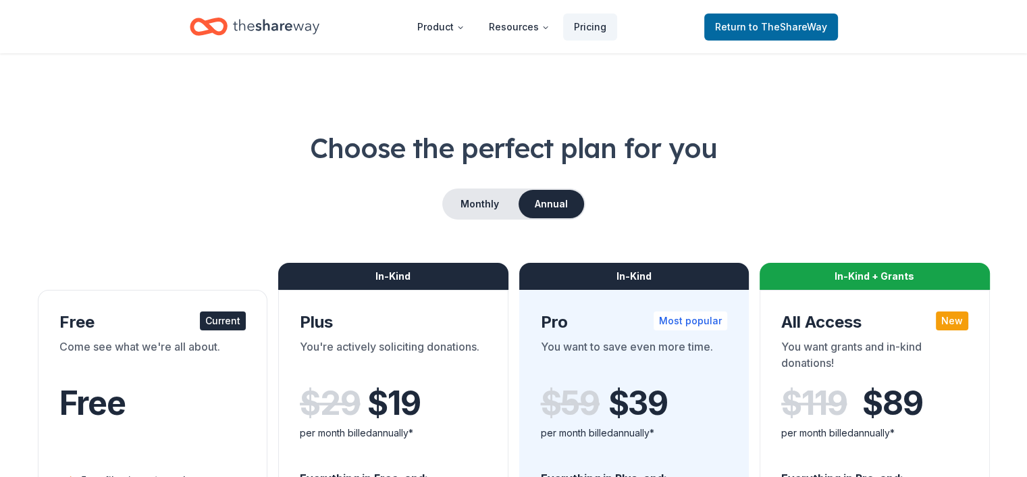
click at [216, 391] on div "Free" at bounding box center [152, 403] width 187 height 38
click at [483, 203] on button "Monthly" at bounding box center [480, 204] width 72 height 28
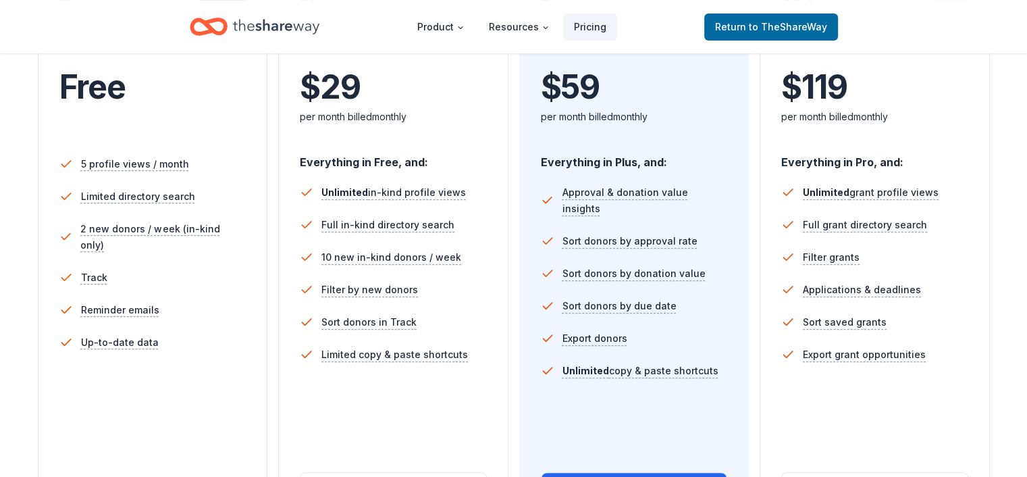
scroll to position [312, 0]
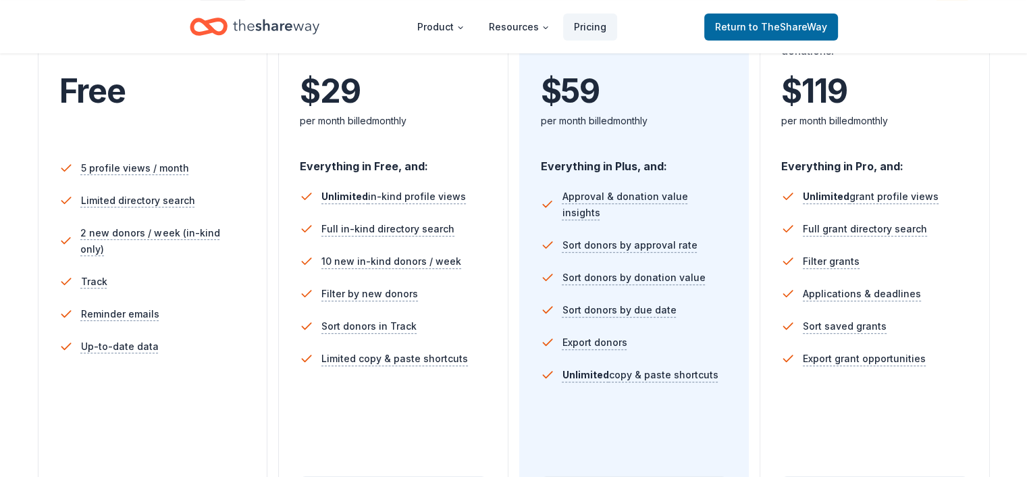
click at [1006, 61] on div "Choose the perfect plan for you Monthly Annual Free Current Come see what we're…" at bounding box center [513, 287] width 1027 height 940
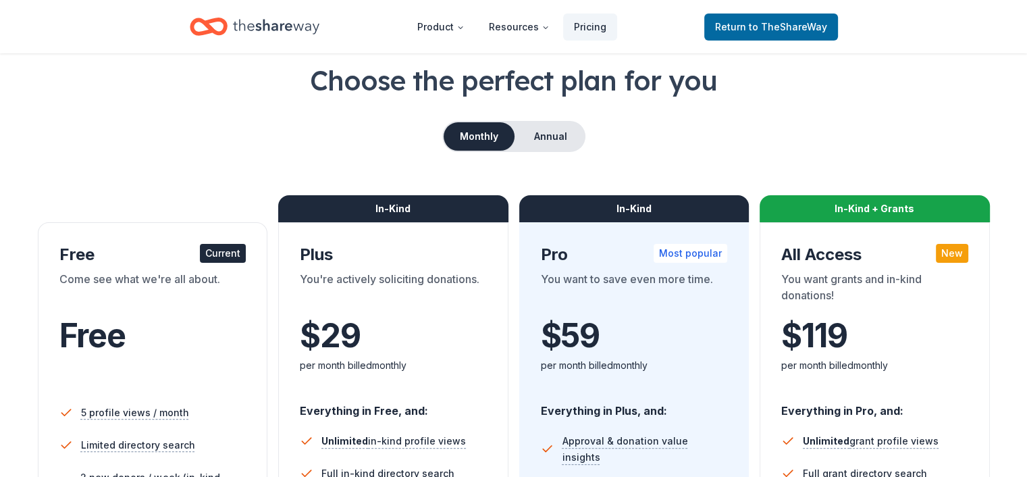
scroll to position [0, 0]
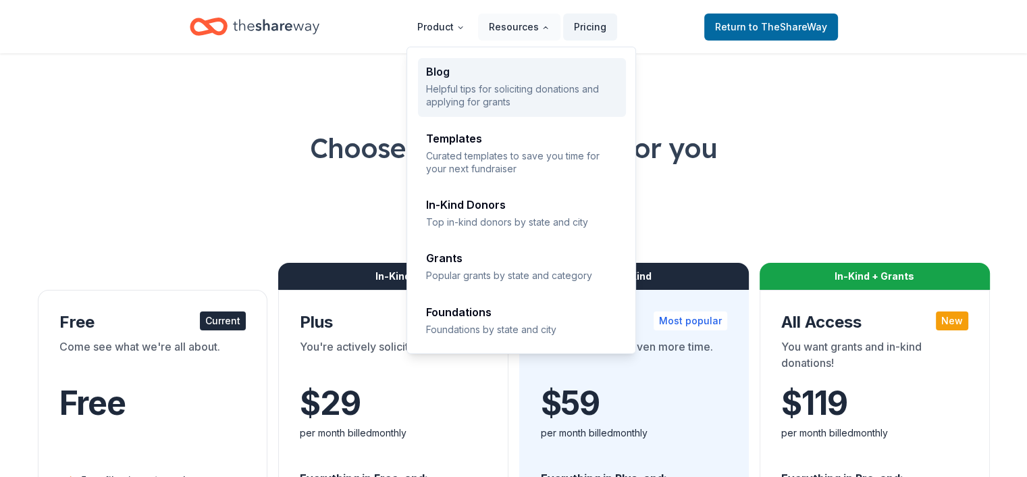
click at [497, 86] on p "Helpful tips for soliciting donations and applying for grants" at bounding box center [522, 95] width 192 height 26
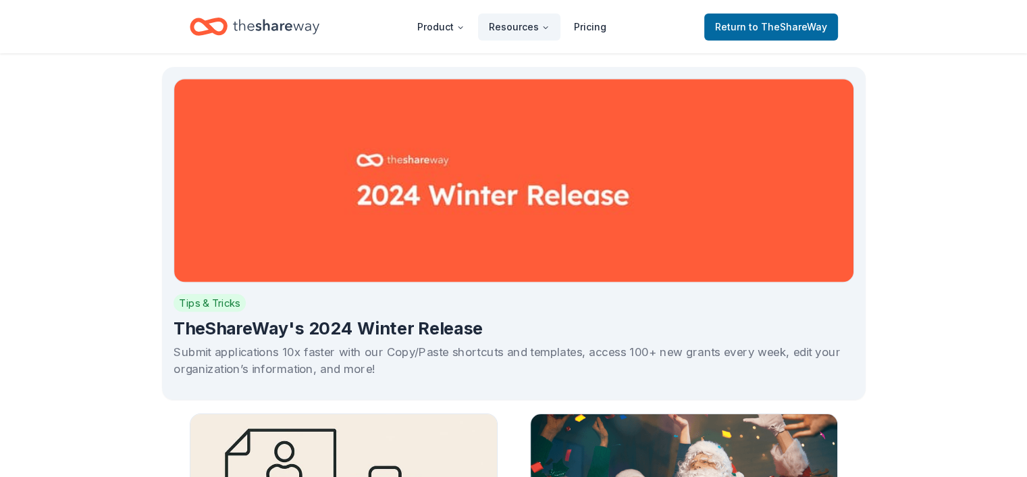
click at [500, 86] on img at bounding box center [514, 180] width 681 height 204
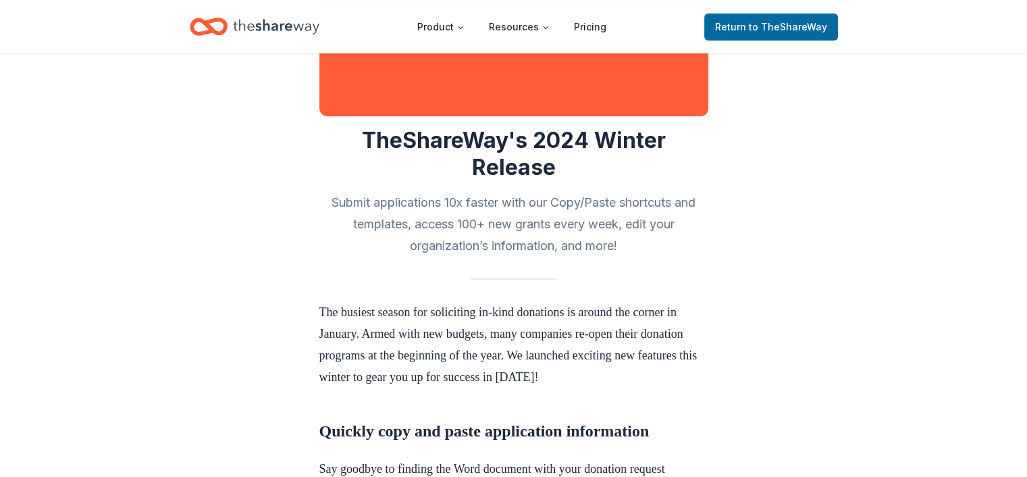
scroll to position [192, 0]
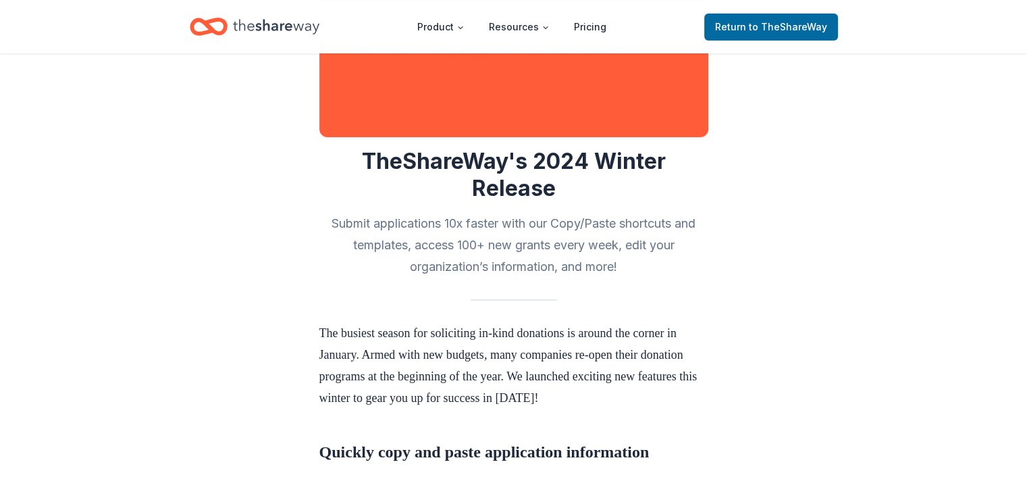
click at [1027, 76] on html "Product Resources Pricing Return to TheShareWay Tips & Tricks Dec 10, 2024 TheS…" at bounding box center [513, 46] width 1027 height 477
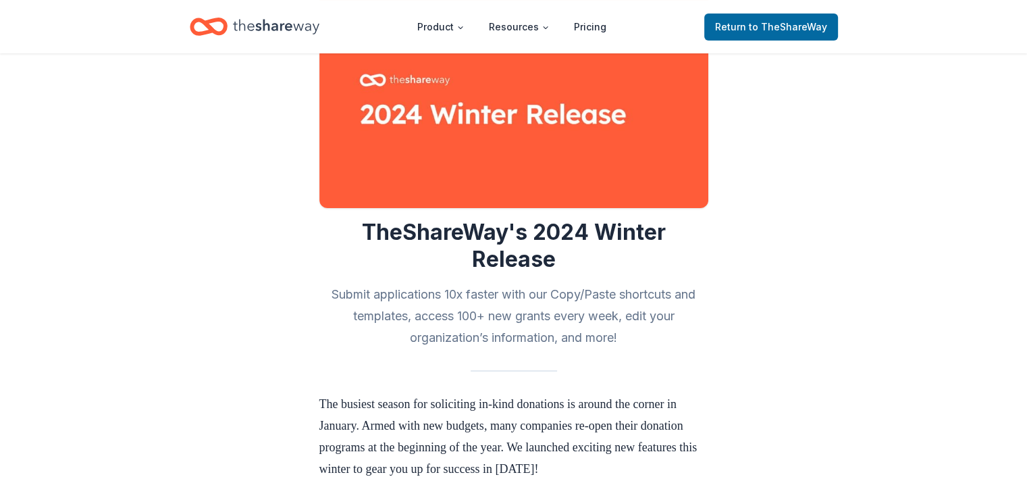
scroll to position [0, 0]
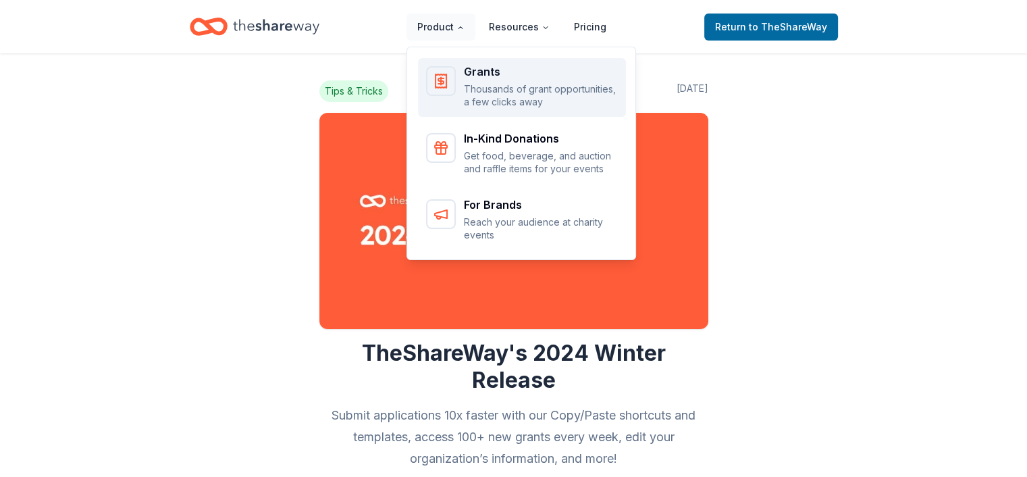
click at [502, 80] on div "Grants Thousands of grant opportunities, a few clicks away" at bounding box center [541, 87] width 154 height 43
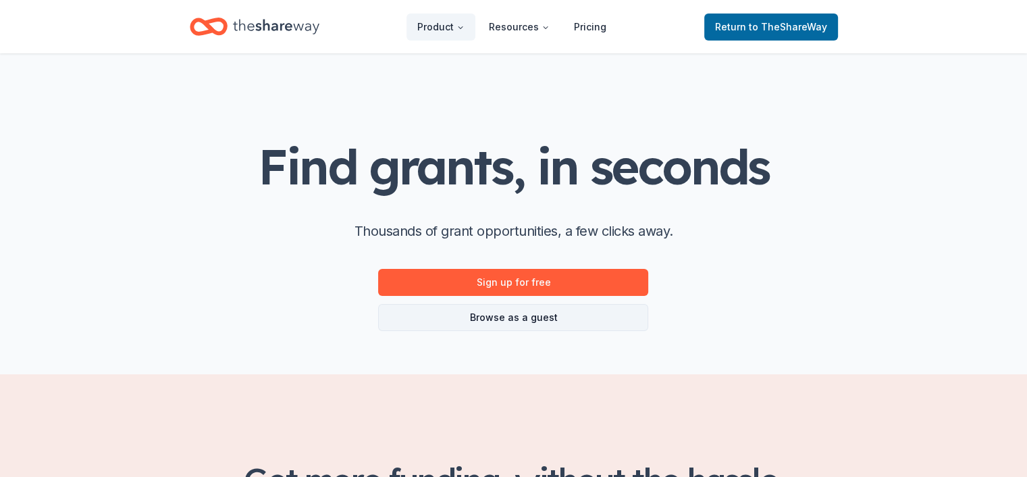
click at [484, 318] on link "Browse as a guest" at bounding box center [513, 317] width 270 height 27
click at [518, 311] on link "Browse as a guest" at bounding box center [513, 317] width 270 height 27
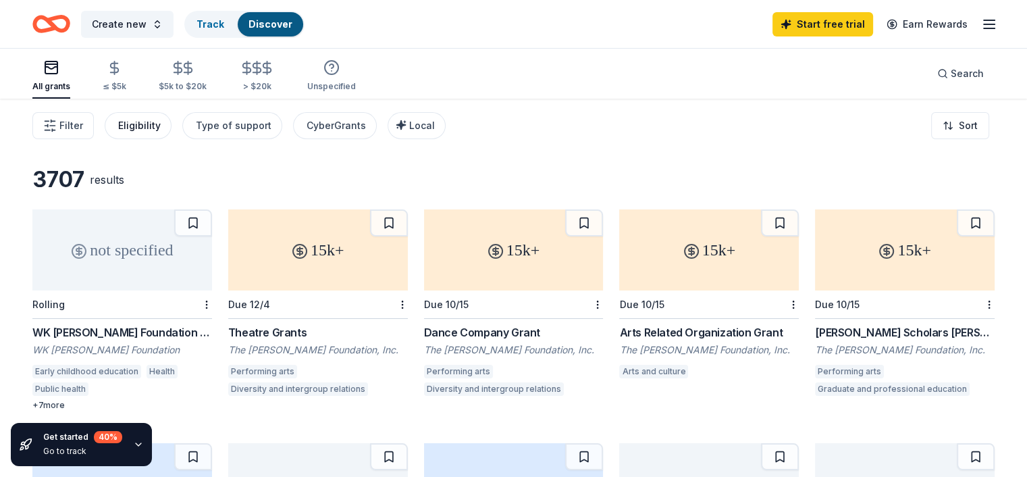
click at [161, 122] on div "Eligibility" at bounding box center [139, 126] width 43 height 16
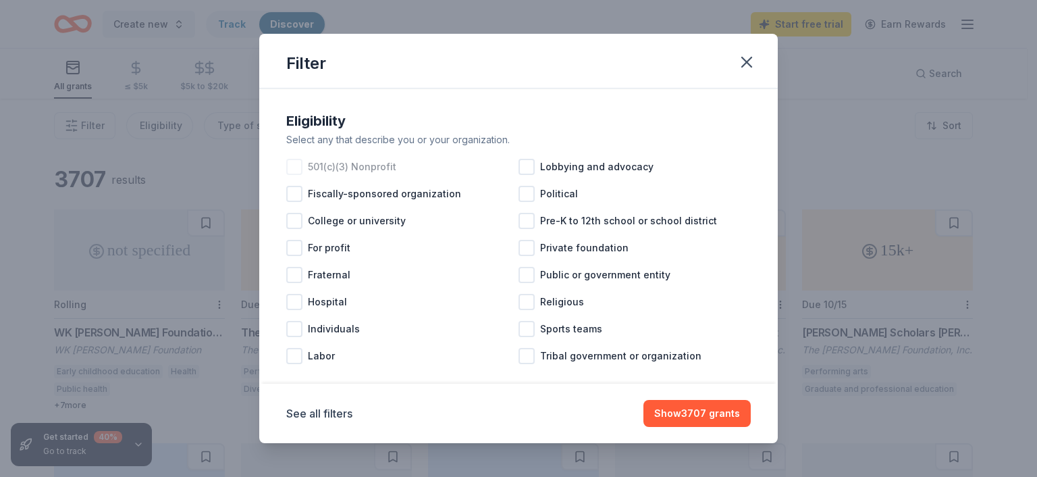
click at [299, 161] on div at bounding box center [294, 167] width 16 height 16
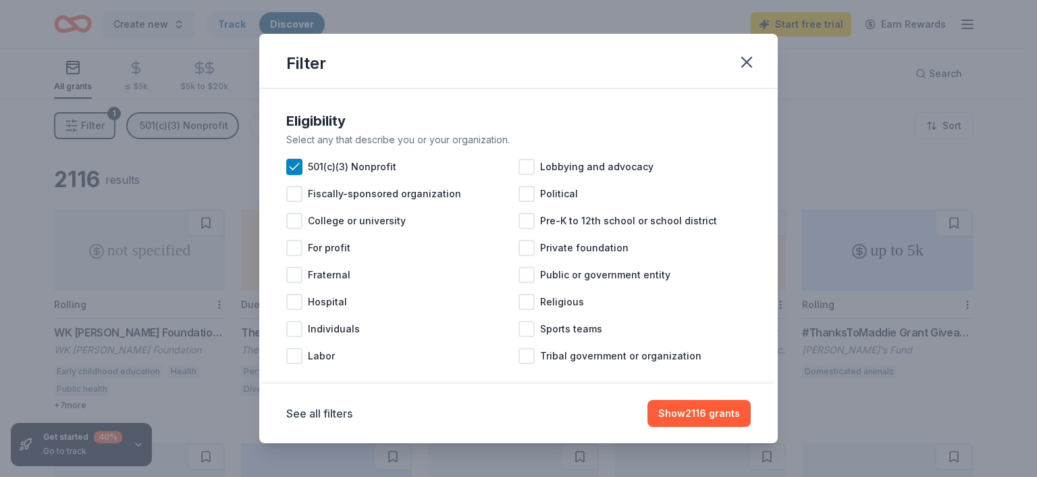
drag, startPoint x: 766, startPoint y: 307, endPoint x: 771, endPoint y: 364, distance: 57.7
click at [771, 364] on div "Eligibility Select any that describe you or your organization. 501(c)(3) Nonpro…" at bounding box center [518, 236] width 519 height 296
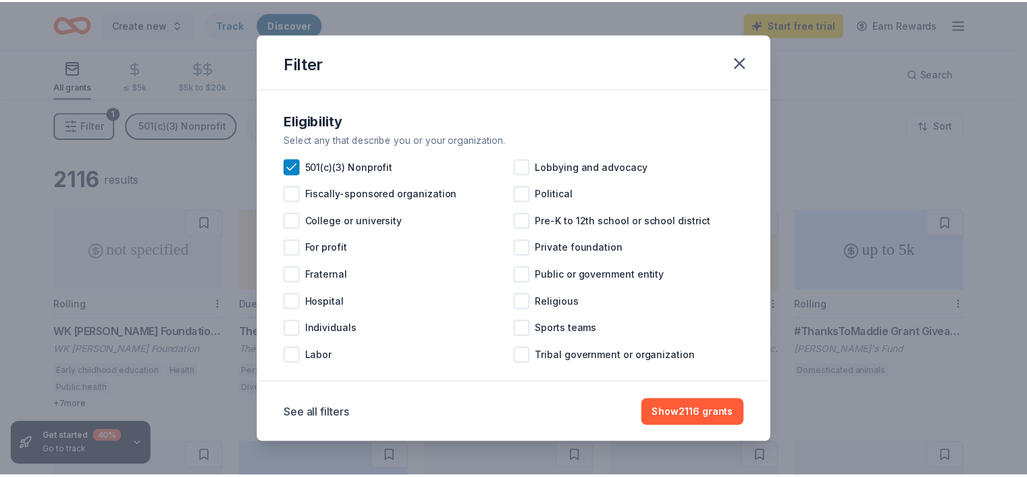
scroll to position [18, 0]
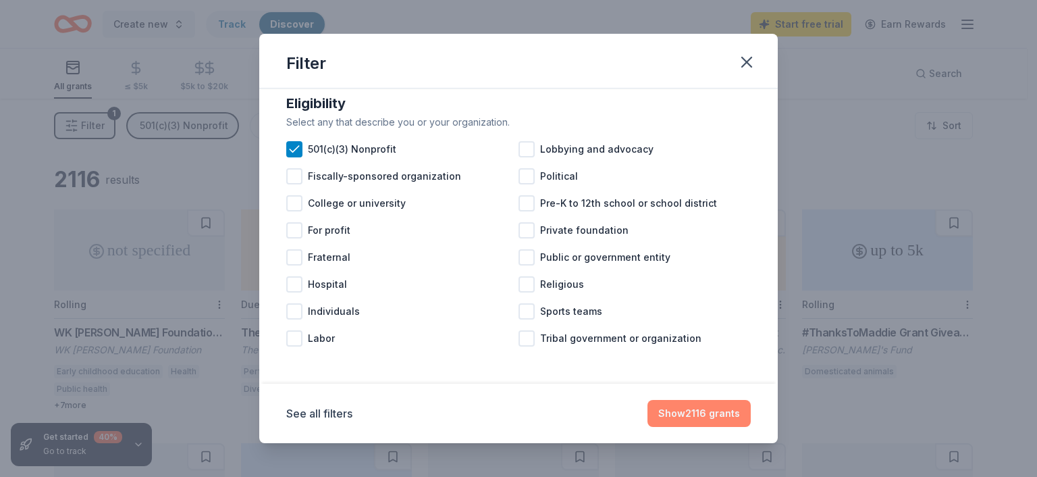
click at [687, 407] on button "Show 2116 grants" at bounding box center [699, 413] width 103 height 27
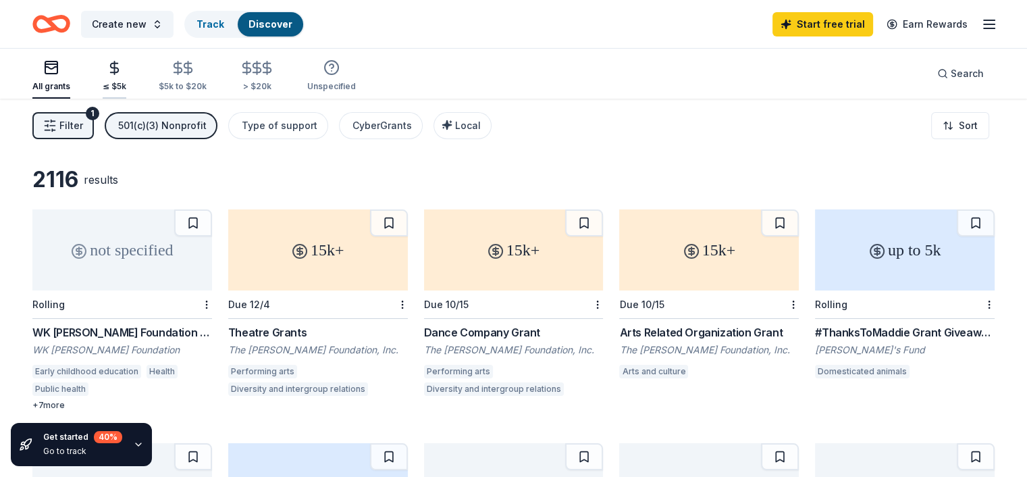
click at [122, 74] on icon "button" at bounding box center [115, 68] width 16 height 16
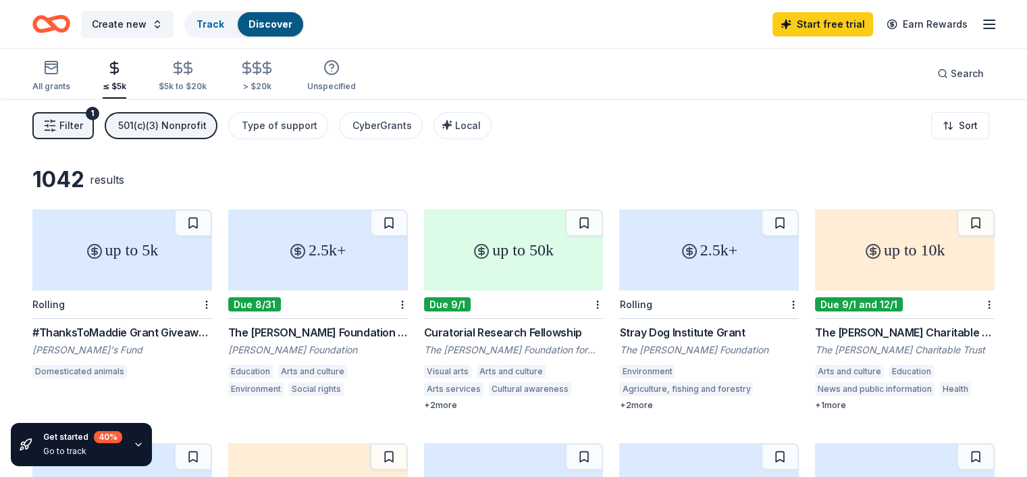
click at [365, 334] on div "The [PERSON_NAME] Foundation Grant" at bounding box center [318, 332] width 180 height 16
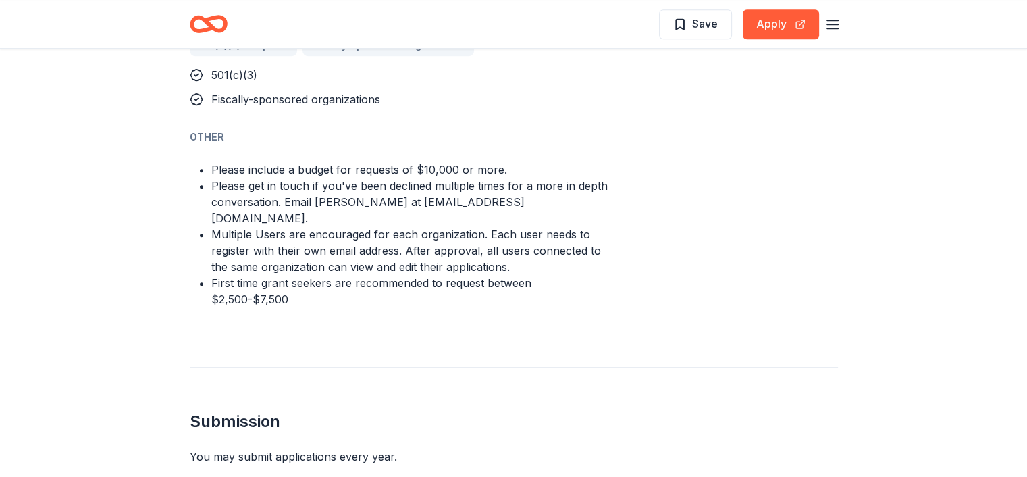
scroll to position [993, 0]
